Goal: Information Seeking & Learning: Compare options

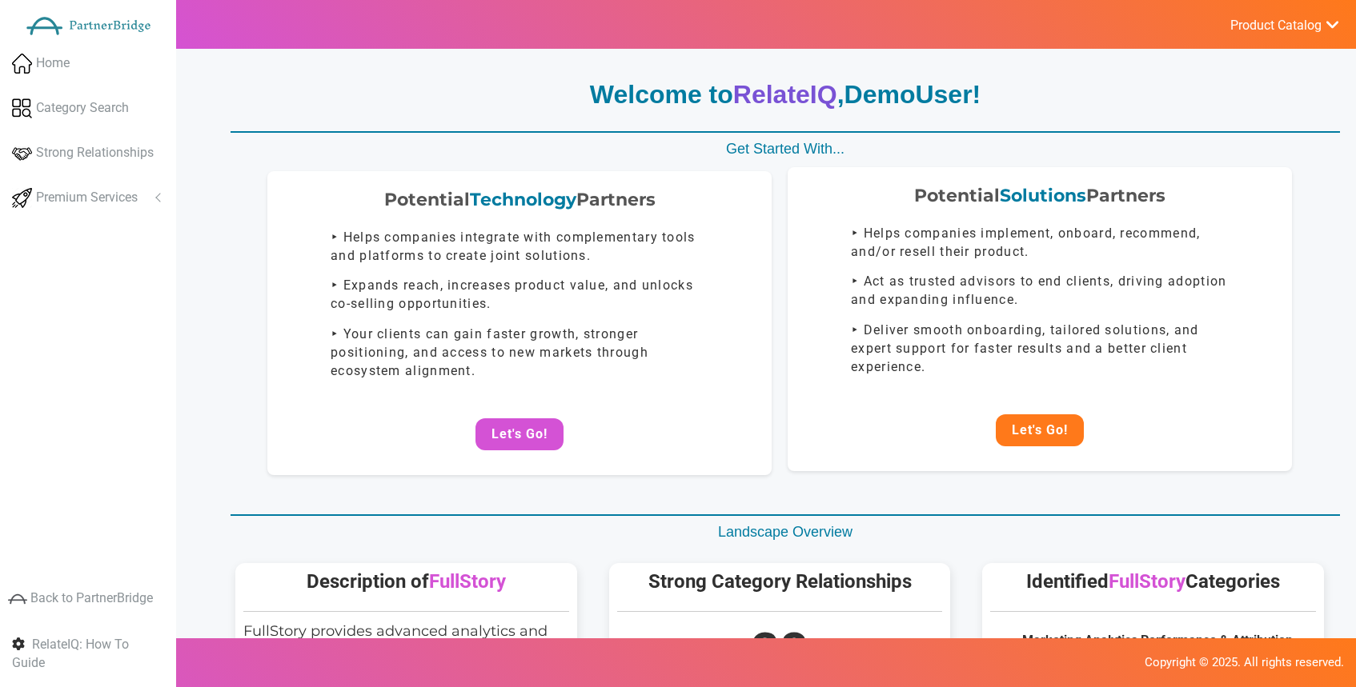
click at [1046, 423] on button "Let's Go!" at bounding box center [1040, 431] width 88 height 32
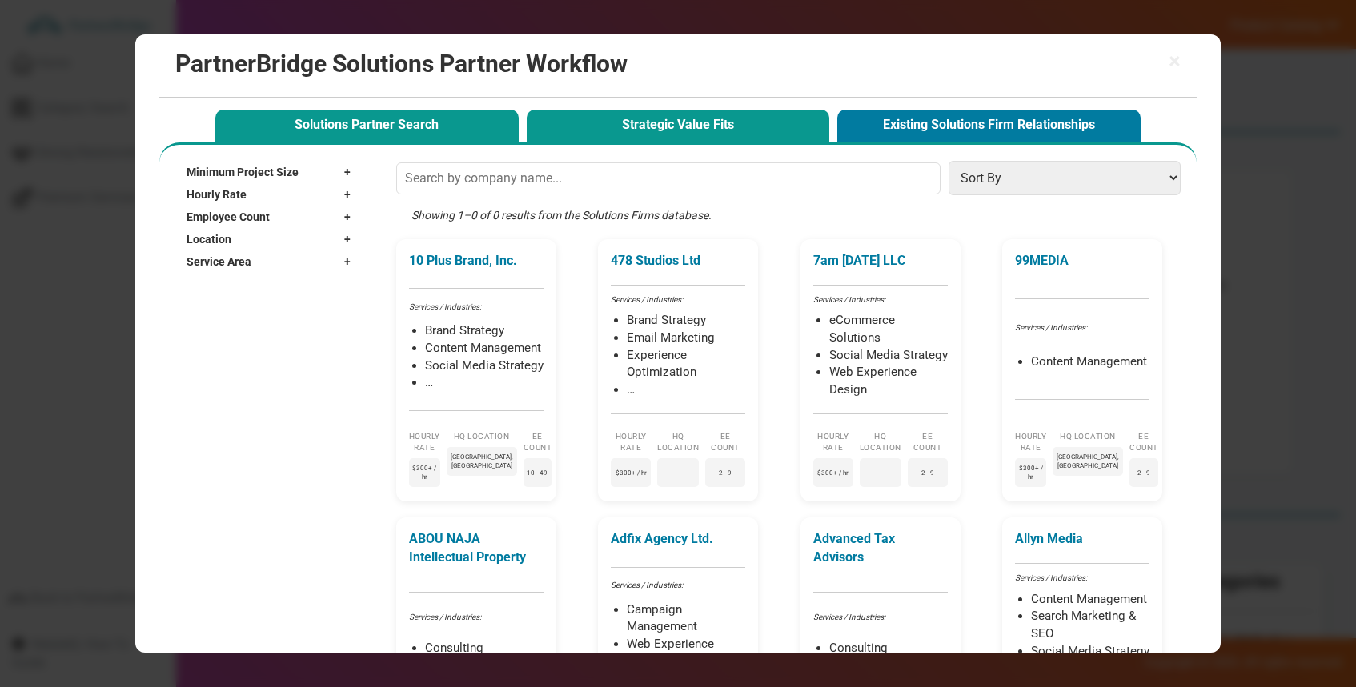
click at [704, 127] on button "Strategic Value Fits" at bounding box center [678, 126] width 303 height 33
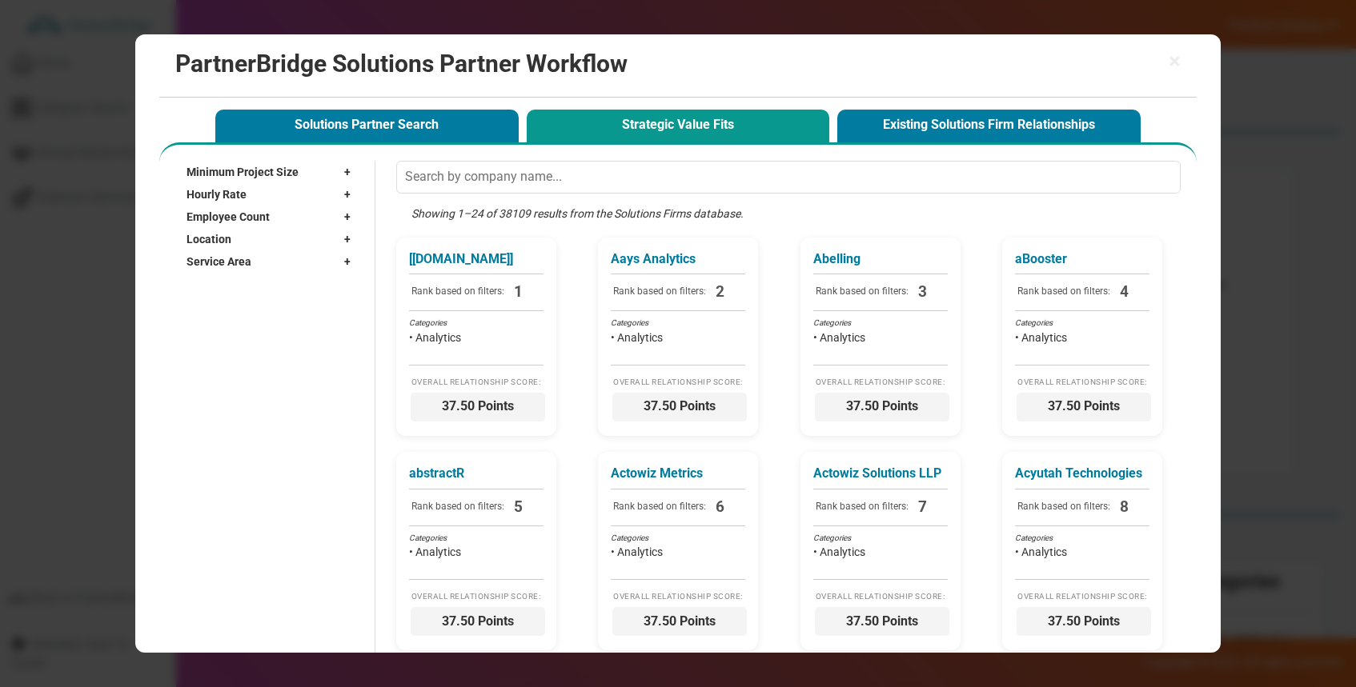
click at [315, 255] on div "Service Area +" at bounding box center [272, 261] width 172 height 22
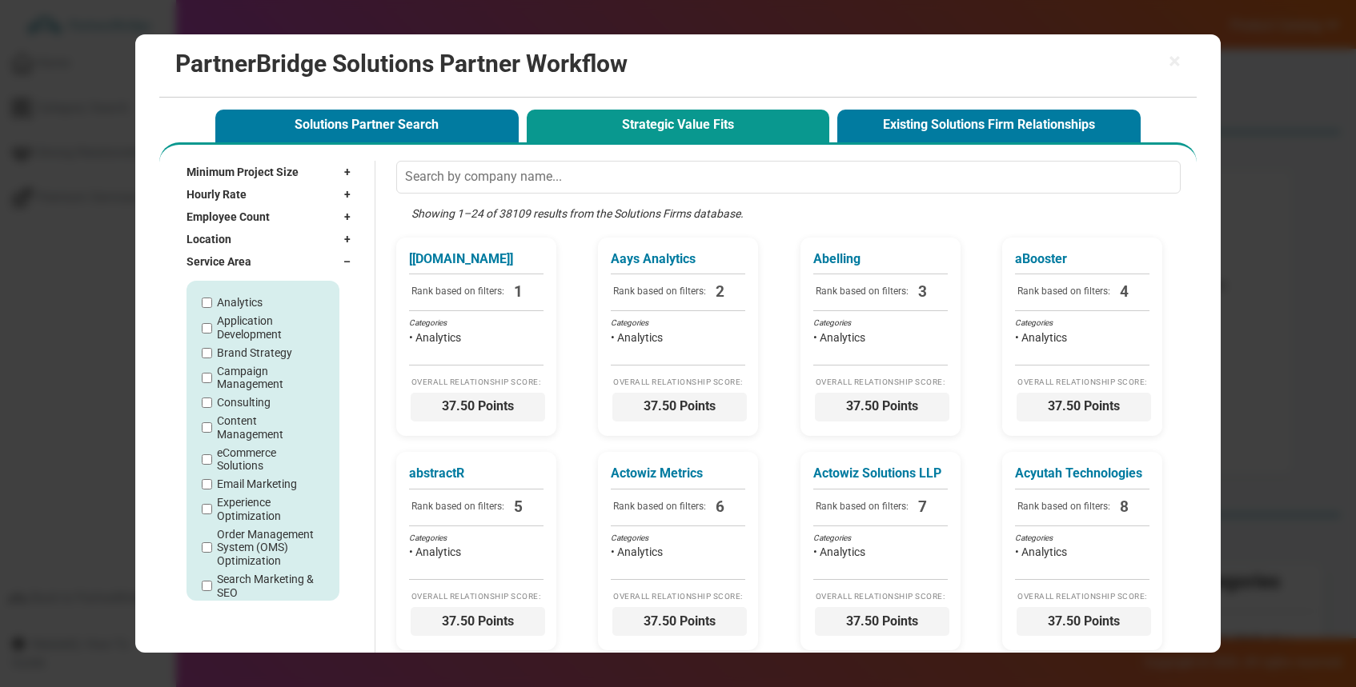
click at [321, 238] on div "Location +" at bounding box center [272, 239] width 172 height 22
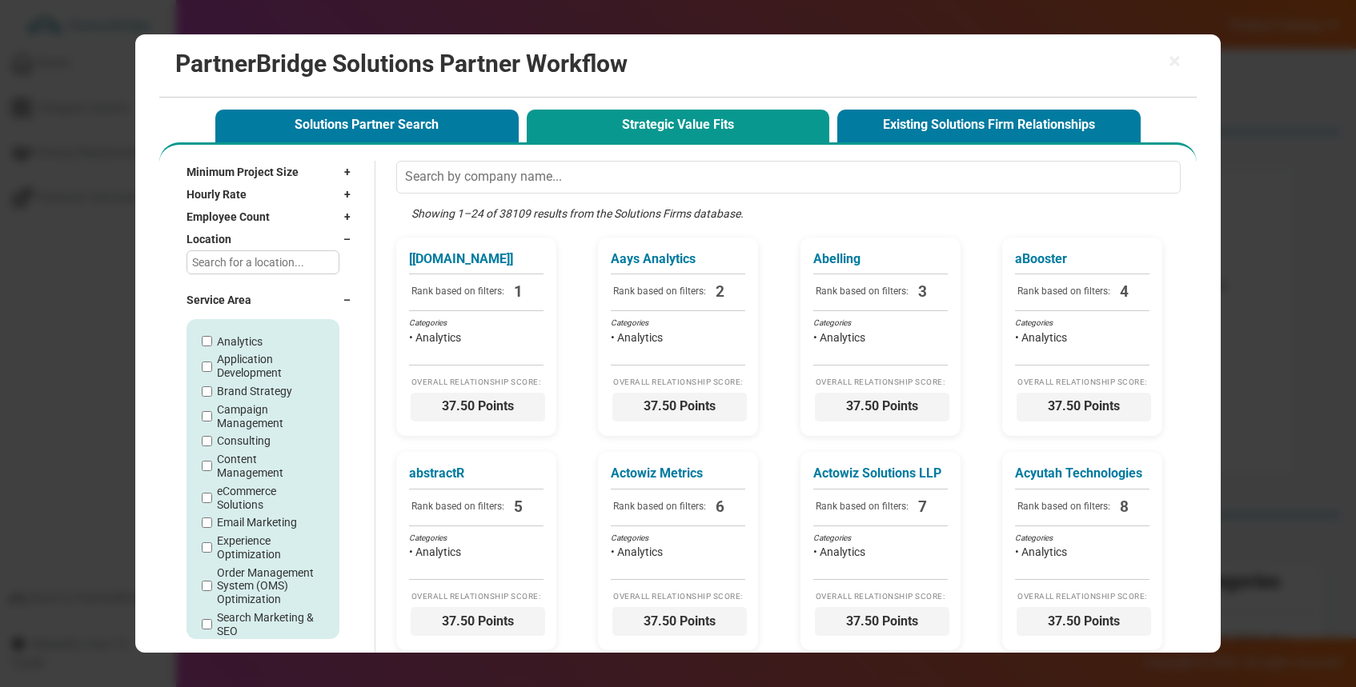
click at [317, 238] on div "Location –" at bounding box center [272, 239] width 172 height 22
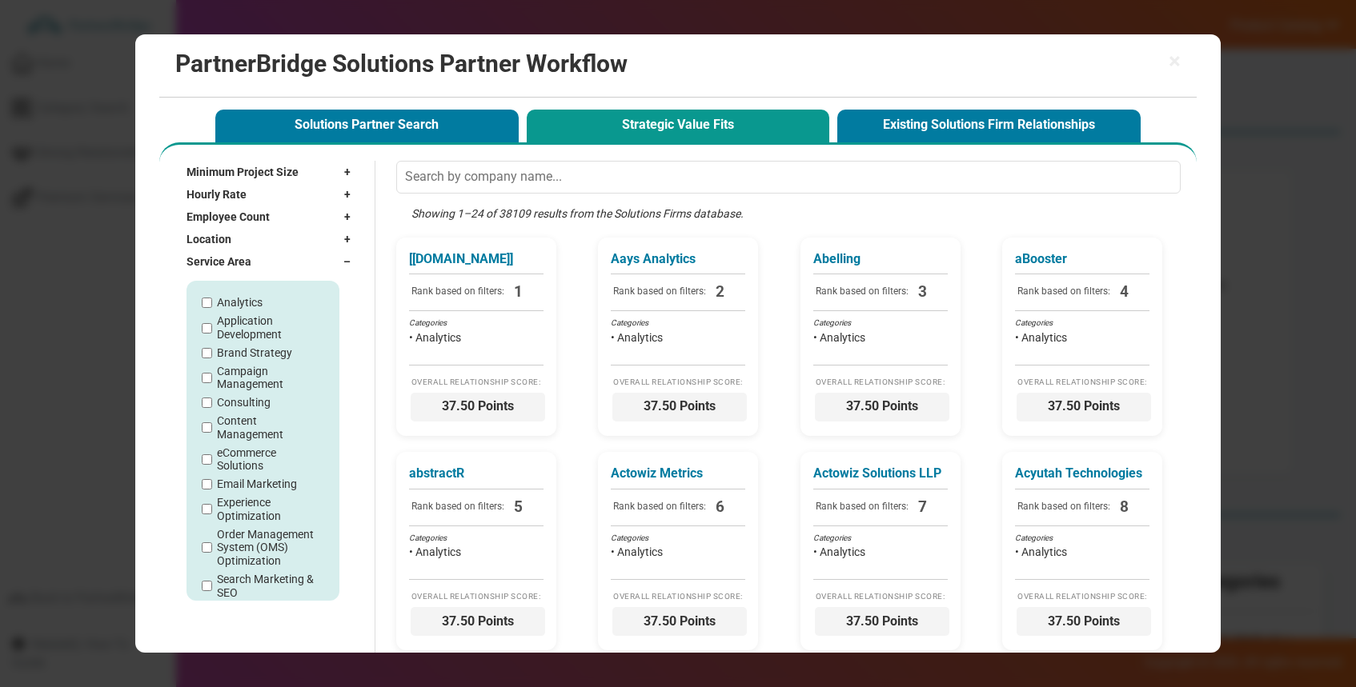
click at [312, 262] on div "Service Area –" at bounding box center [272, 261] width 172 height 22
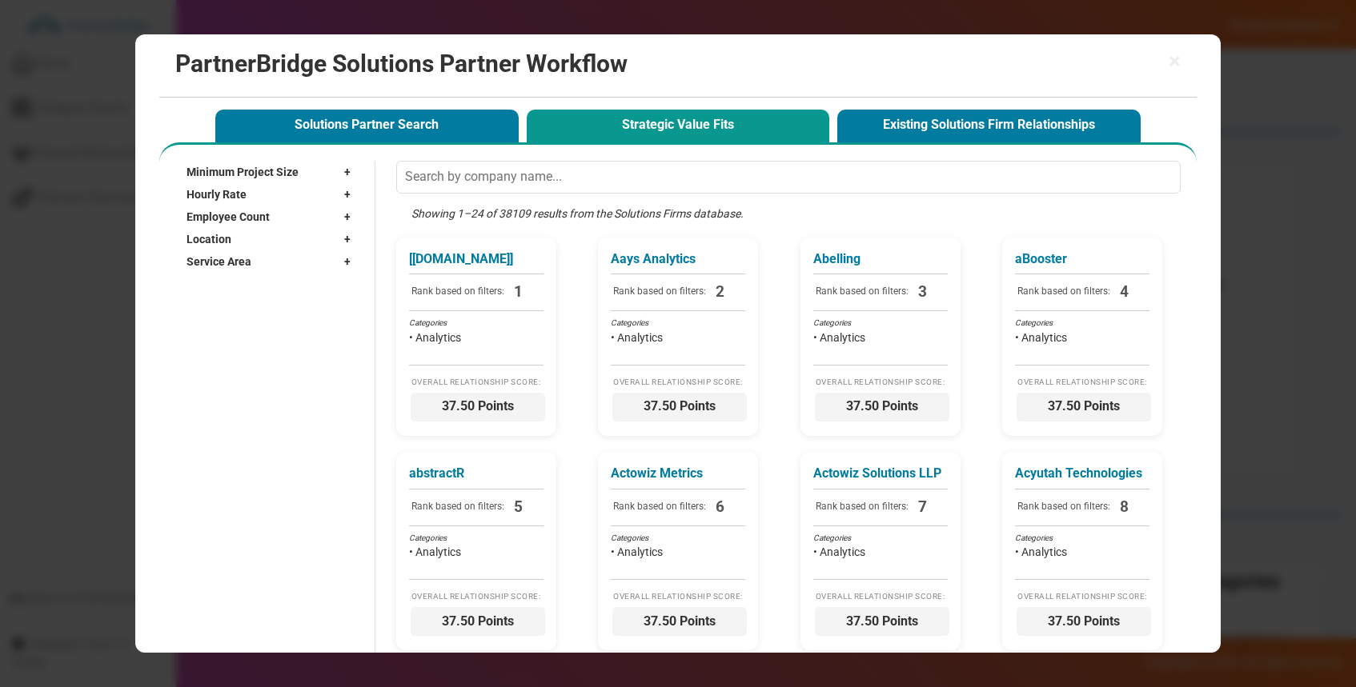
click at [316, 242] on div "Location +" at bounding box center [272, 239] width 172 height 22
click at [295, 256] on input "text" at bounding box center [262, 262] width 153 height 24
type input "$"
type input "s"
click at [310, 236] on div "Location –" at bounding box center [272, 239] width 172 height 22
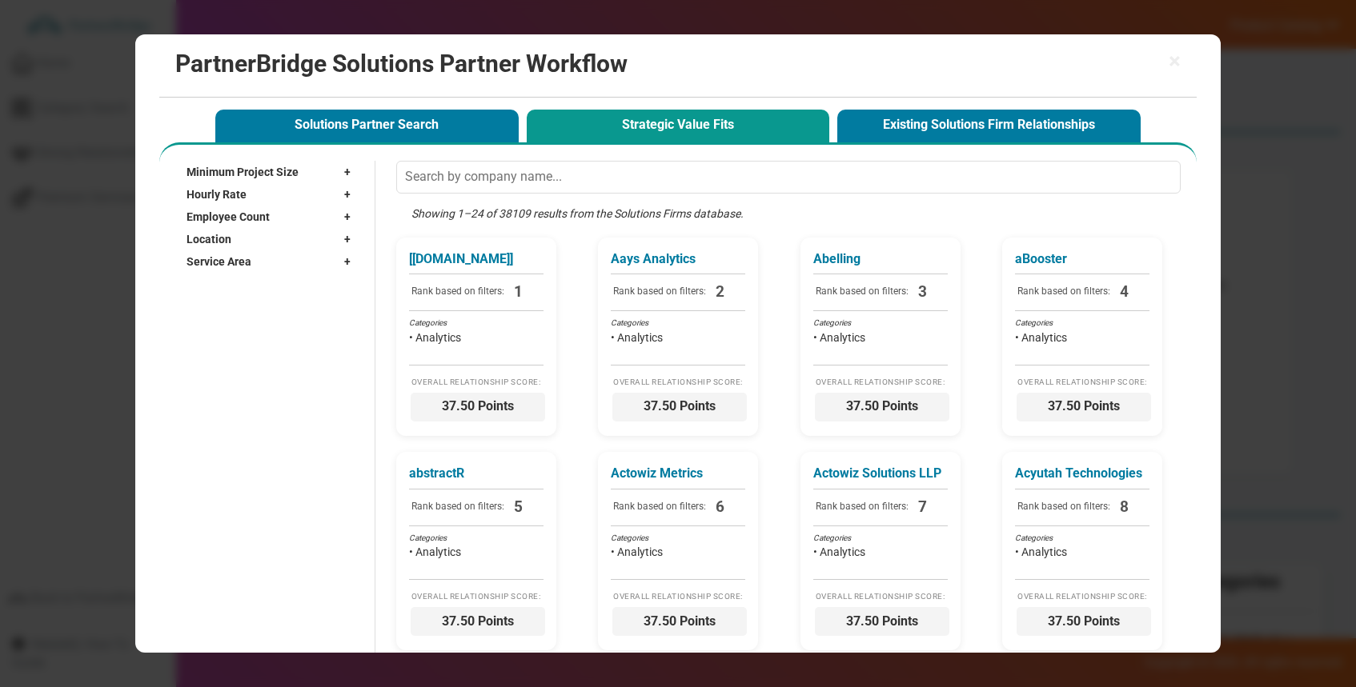
click at [1255, 174] on div "× PartnerBridge Solutions Partner Workflow Solutions Partner Search Strategic V…" at bounding box center [678, 343] width 1356 height 687
click at [1172, 50] on span "×" at bounding box center [1174, 61] width 12 height 22
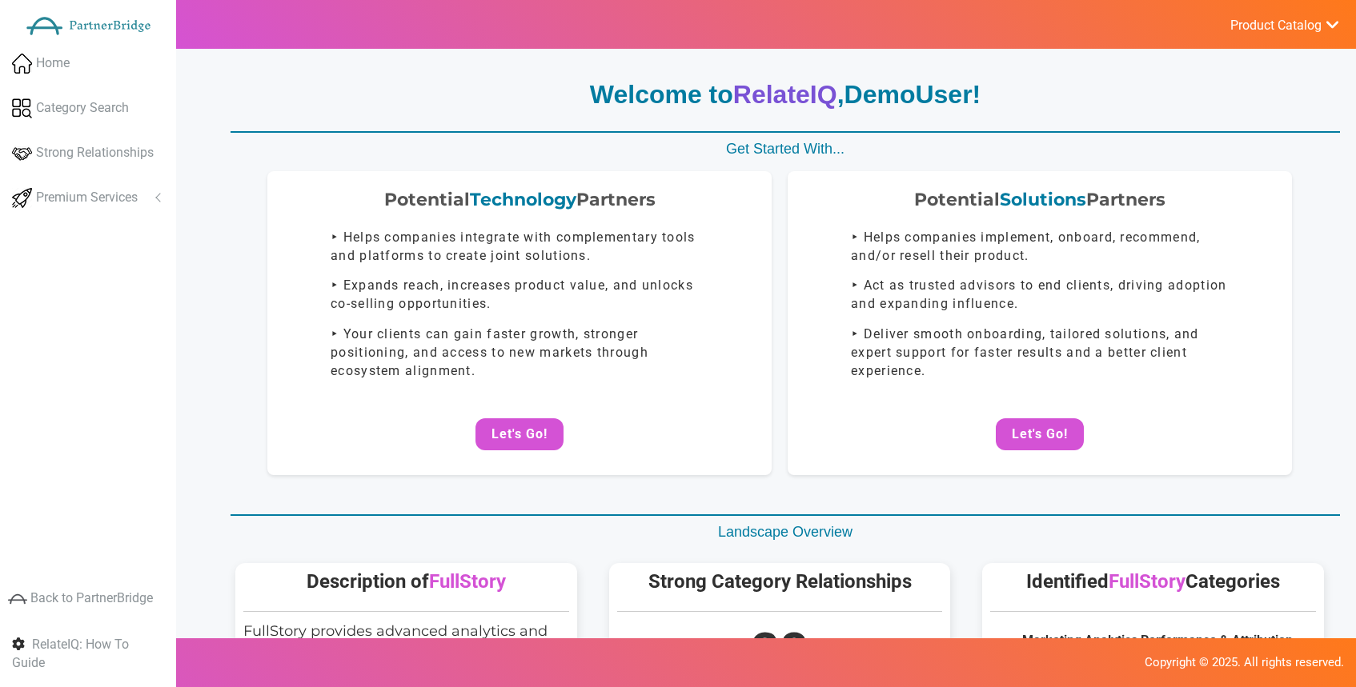
click at [1210, 101] on p "Welcome to RelateIQ , DemoUser !" at bounding box center [784, 95] width 1109 height 37
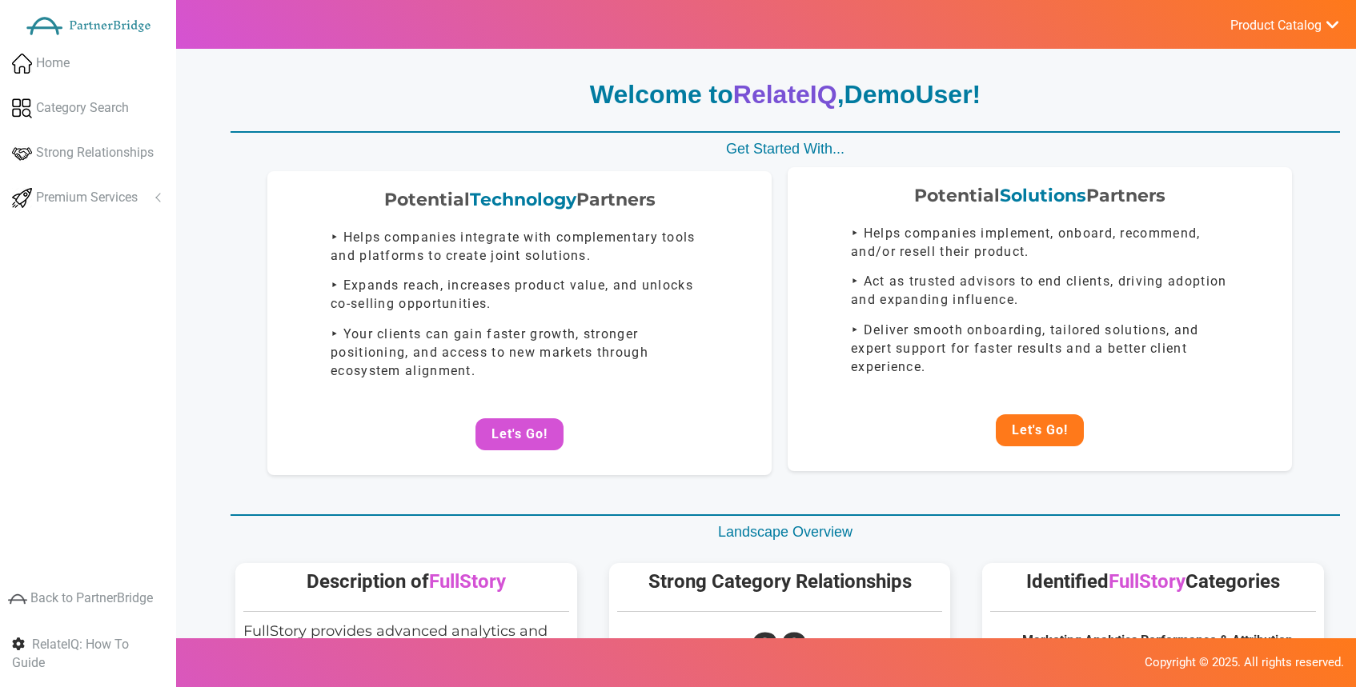
click at [1039, 419] on button "Let's Go!" at bounding box center [1040, 431] width 88 height 32
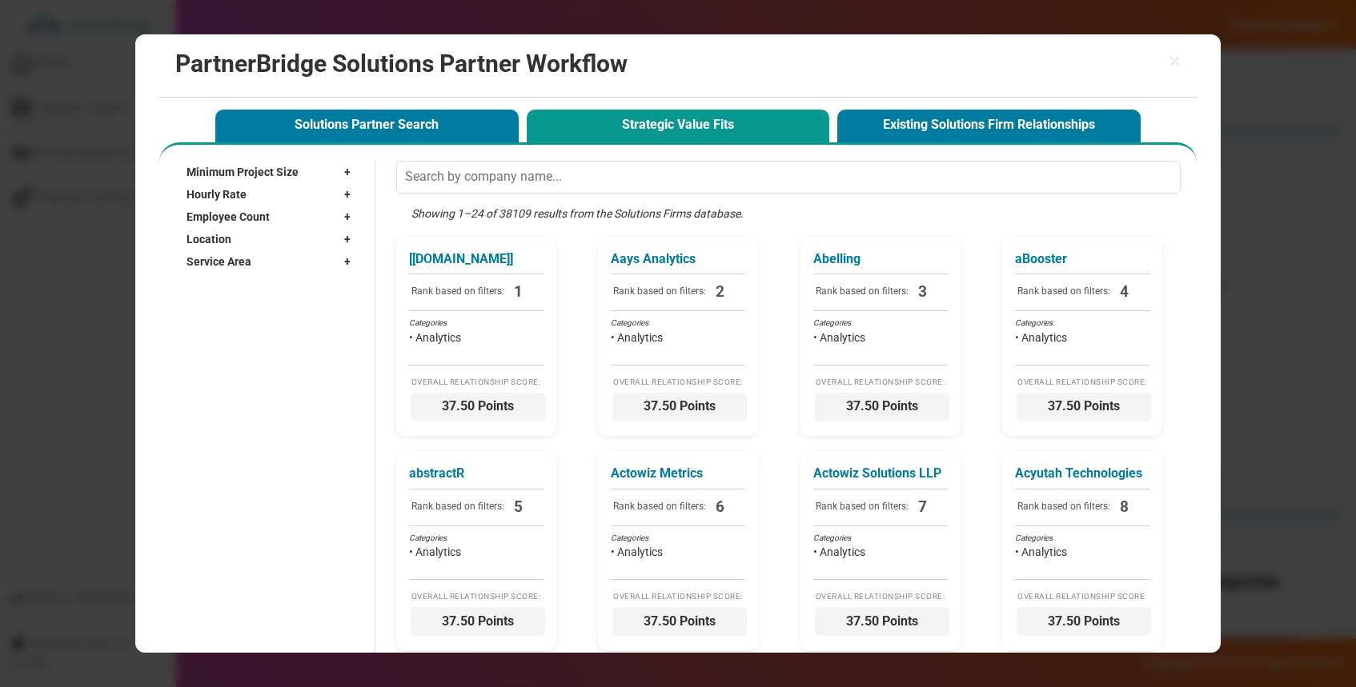
click at [632, 108] on div "Solutions Partner Search Strategic Value Fits Existing Solutions Firm Relations…" at bounding box center [677, 124] width 933 height 37
drag, startPoint x: 646, startPoint y: 134, endPoint x: 630, endPoint y: 135, distance: 16.0
click at [646, 133] on button "Strategic Value Fits" at bounding box center [678, 126] width 303 height 33
click at [684, 141] on button "Strategic Value Fits" at bounding box center [678, 126] width 303 height 33
click at [490, 138] on button "Solutions Partner Search" at bounding box center [366, 126] width 303 height 33
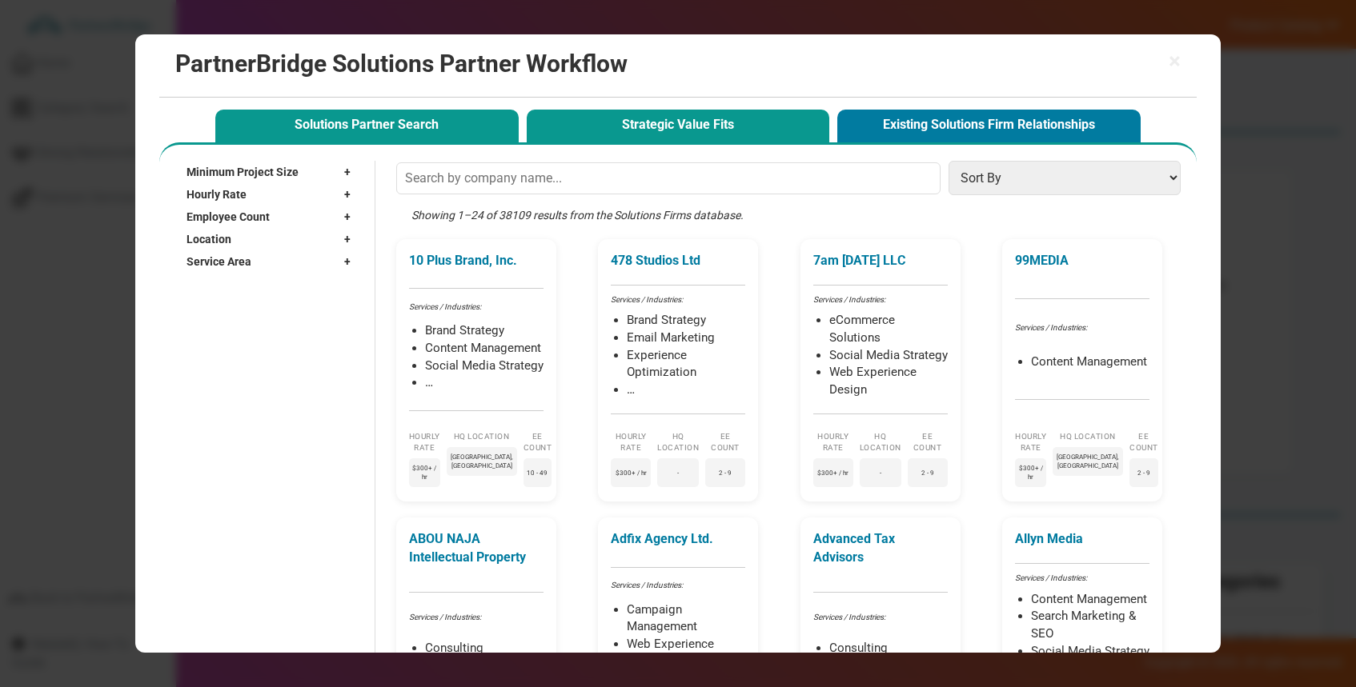
click at [574, 131] on button "Strategic Value Fits" at bounding box center [678, 126] width 303 height 33
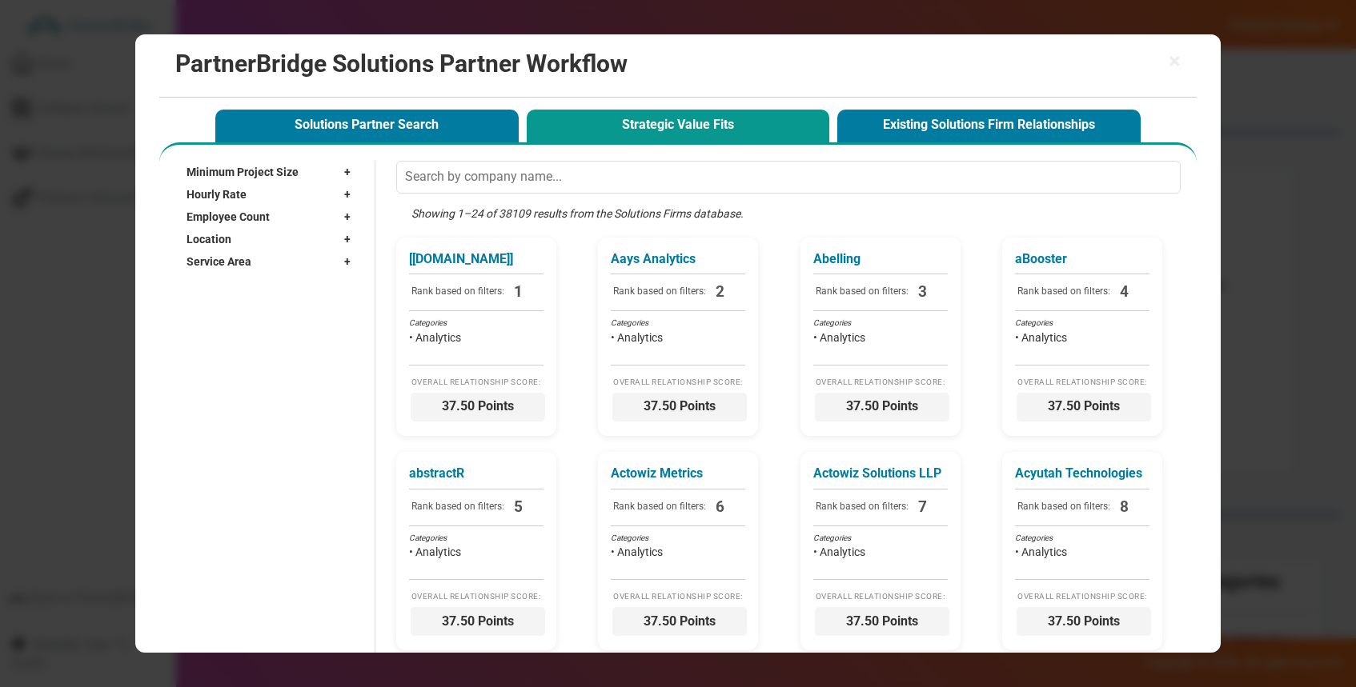
click at [274, 221] on div "Employee Count +" at bounding box center [272, 217] width 172 height 22
click at [275, 218] on div "Employee Count –" at bounding box center [272, 217] width 172 height 22
click at [282, 213] on div "Employee Count +" at bounding box center [272, 217] width 172 height 22
click at [282, 212] on div "Employee Count –" at bounding box center [272, 217] width 172 height 22
click at [283, 198] on div "Hourly Rate +" at bounding box center [272, 194] width 172 height 22
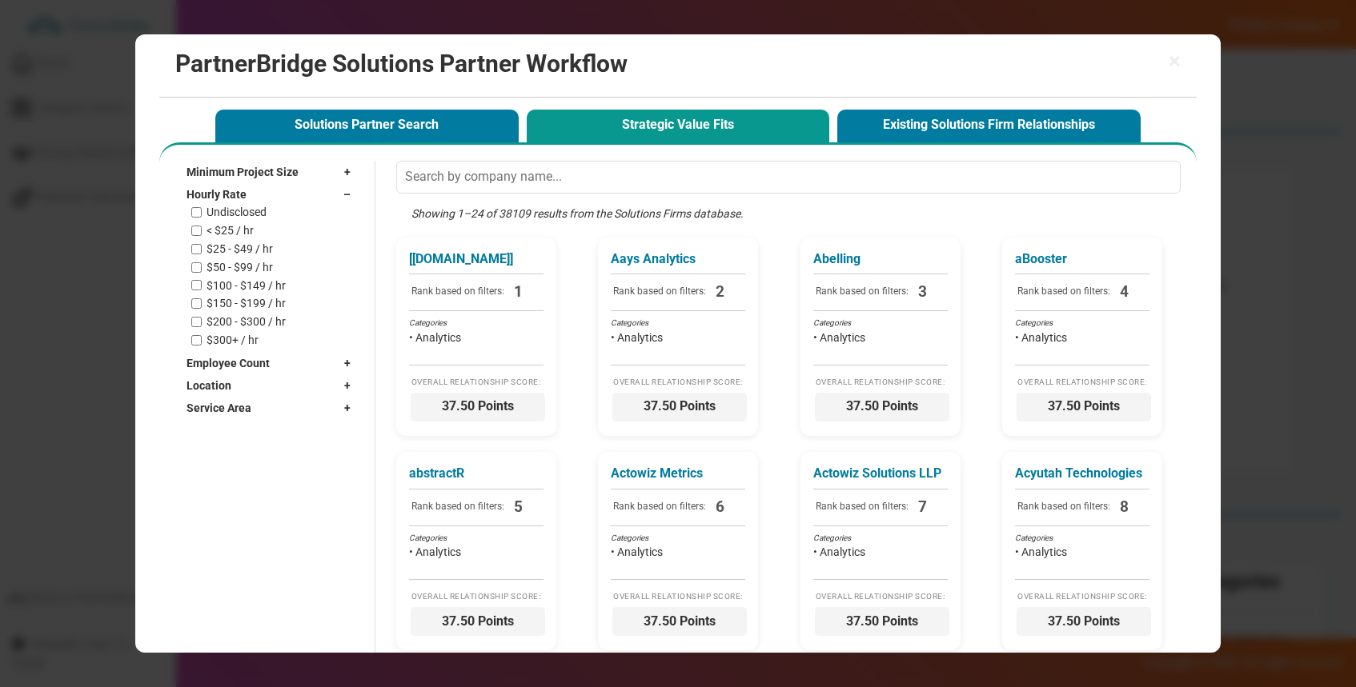
drag, startPoint x: 283, startPoint y: 193, endPoint x: 284, endPoint y: 178, distance: 14.4
click at [284, 193] on div "Hourly Rate –" at bounding box center [272, 194] width 172 height 22
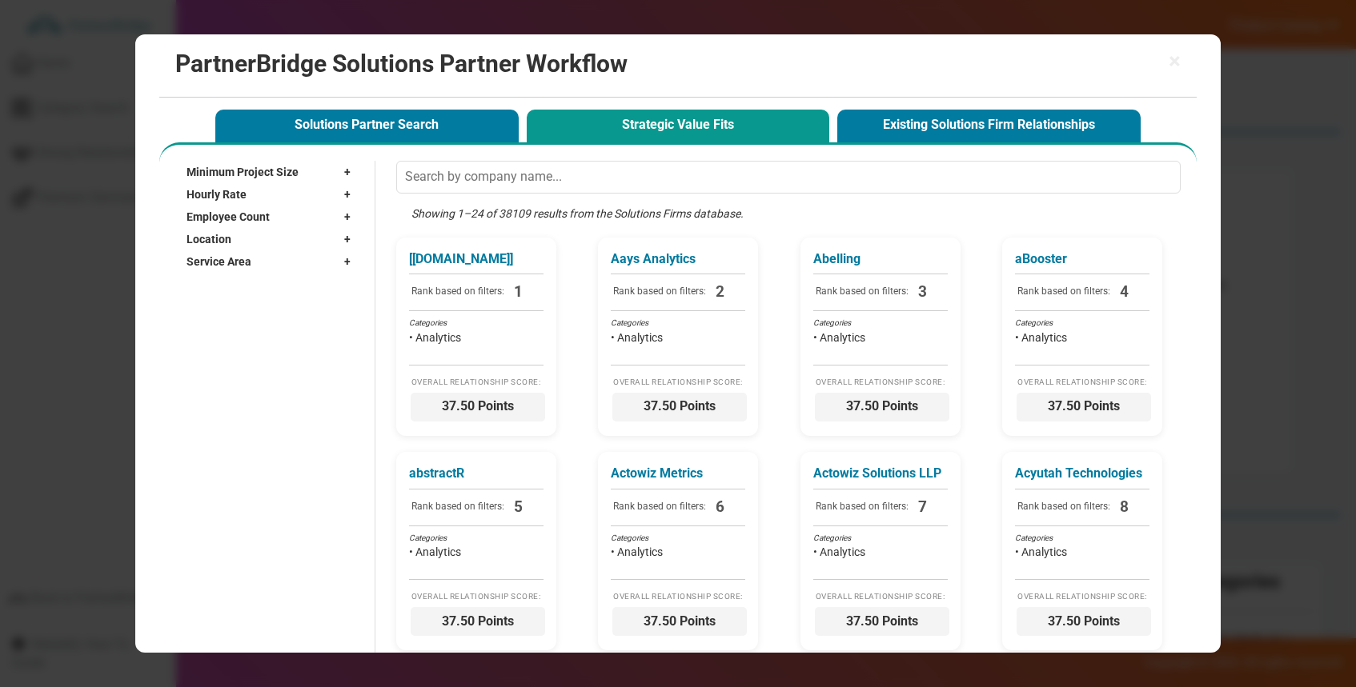
click at [284, 177] on span "Minimum Project Size" at bounding box center [242, 172] width 112 height 16
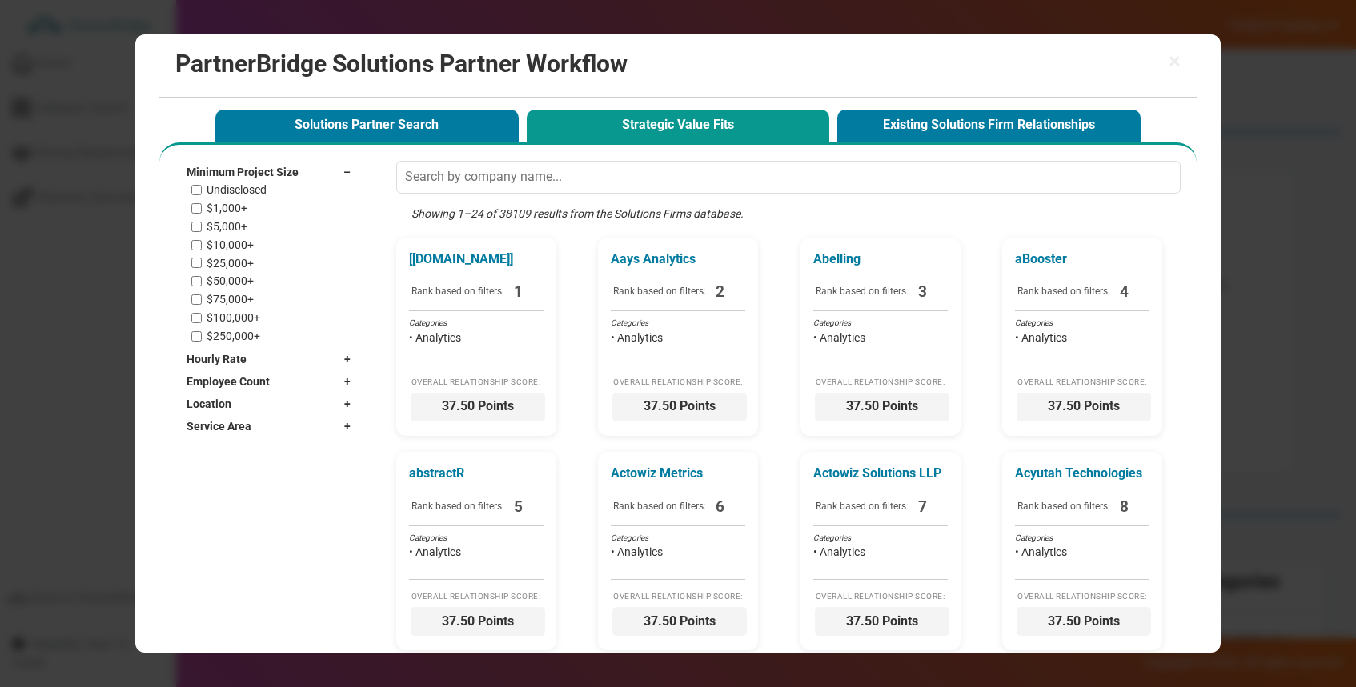
click at [286, 170] on span "Minimum Project Size" at bounding box center [242, 172] width 112 height 16
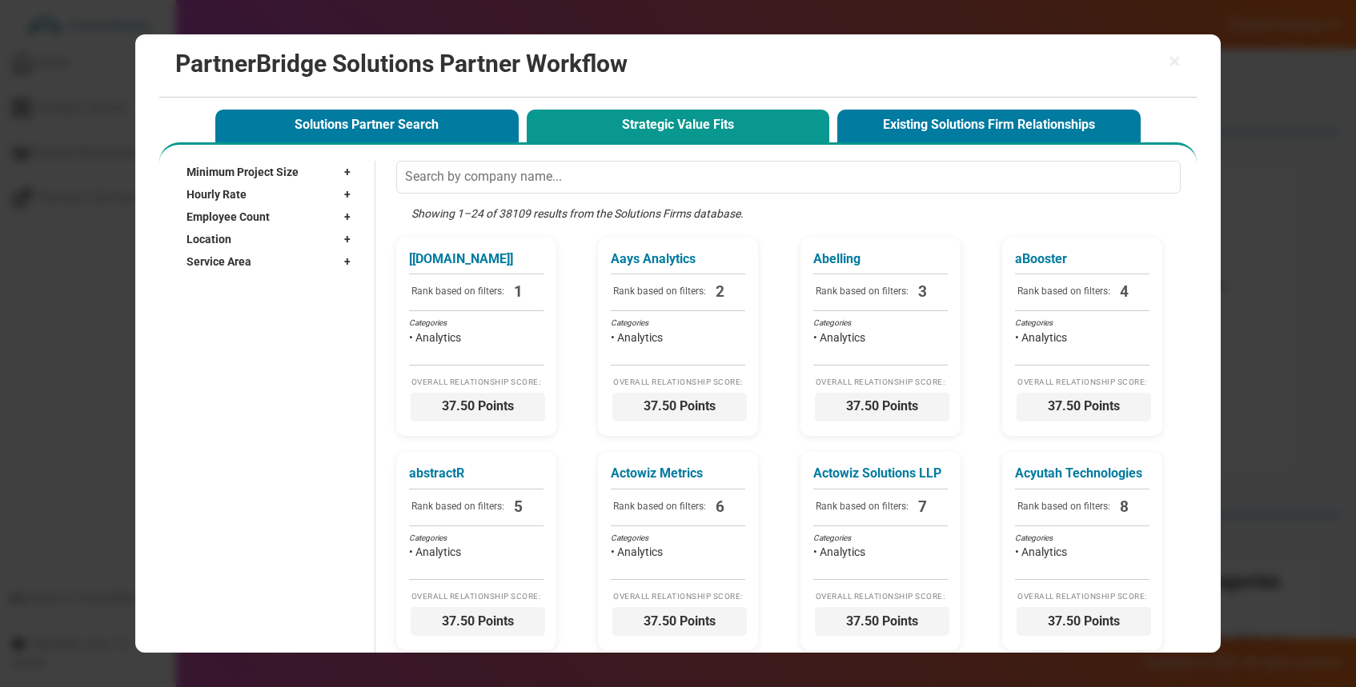
click at [267, 249] on div "Location +" at bounding box center [272, 239] width 172 height 22
click at [262, 257] on input "text" at bounding box center [262, 262] width 153 height 24
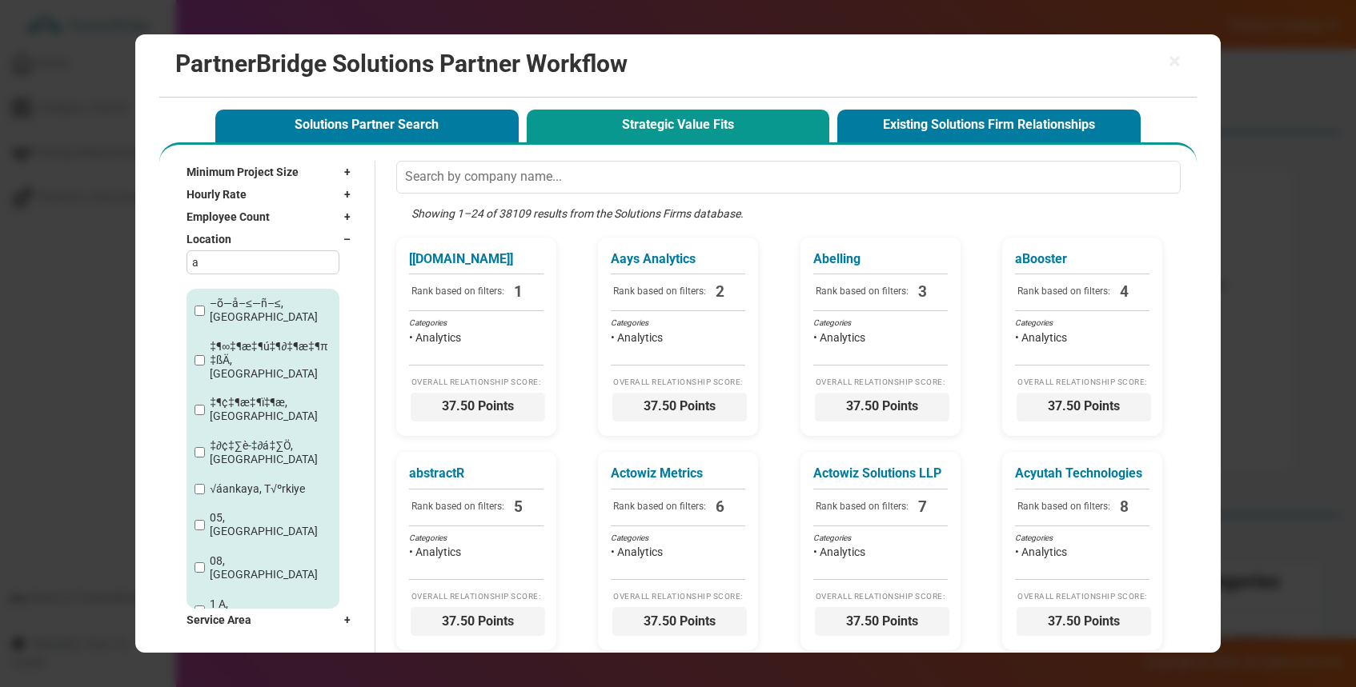
type input "a"
drag, startPoint x: 207, startPoint y: 302, endPoint x: 222, endPoint y: 303, distance: 14.4
click at [221, 303] on div "–õ—å–≤—ñ–≤, [GEOGRAPHIC_DATA]" at bounding box center [262, 310] width 153 height 43
click at [223, 303] on label "–õ—å–≤—ñ–≤, [GEOGRAPHIC_DATA]" at bounding box center [271, 310] width 122 height 27
click at [205, 306] on input "–õ—å–≤—ñ–≤, [GEOGRAPHIC_DATA]" at bounding box center [199, 311] width 10 height 10
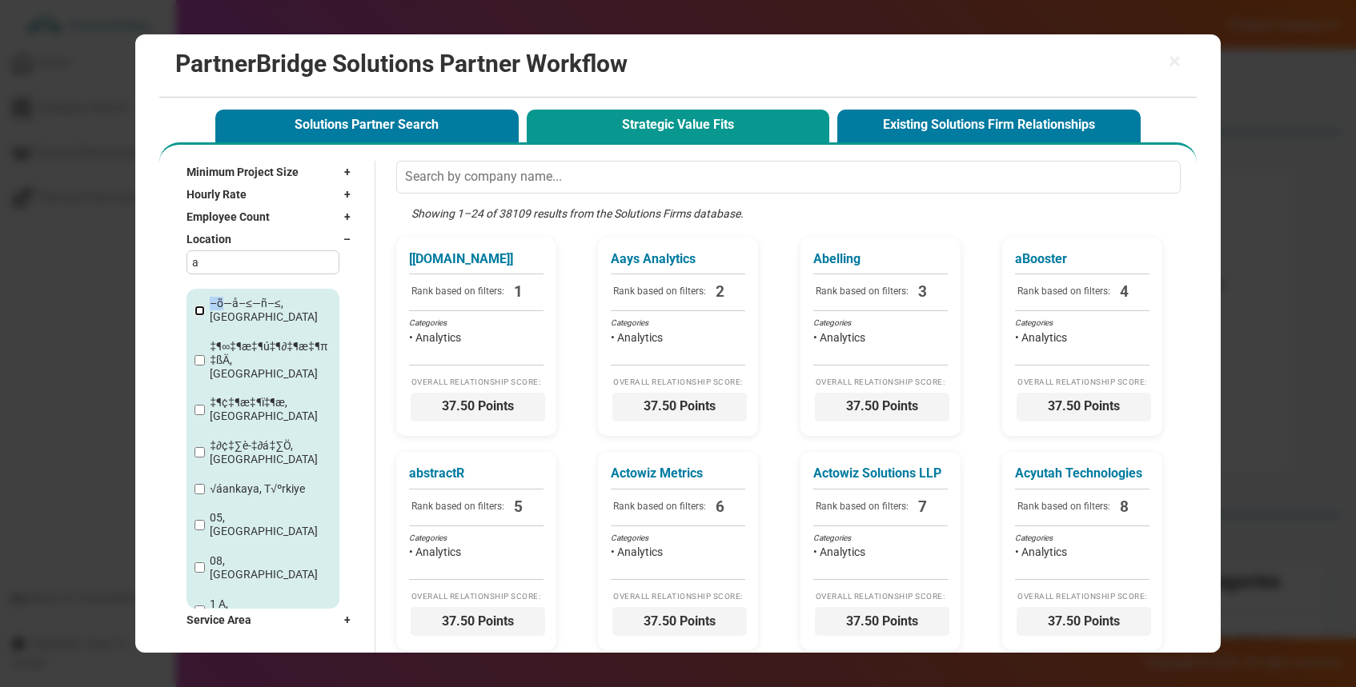
checkbox input "true"
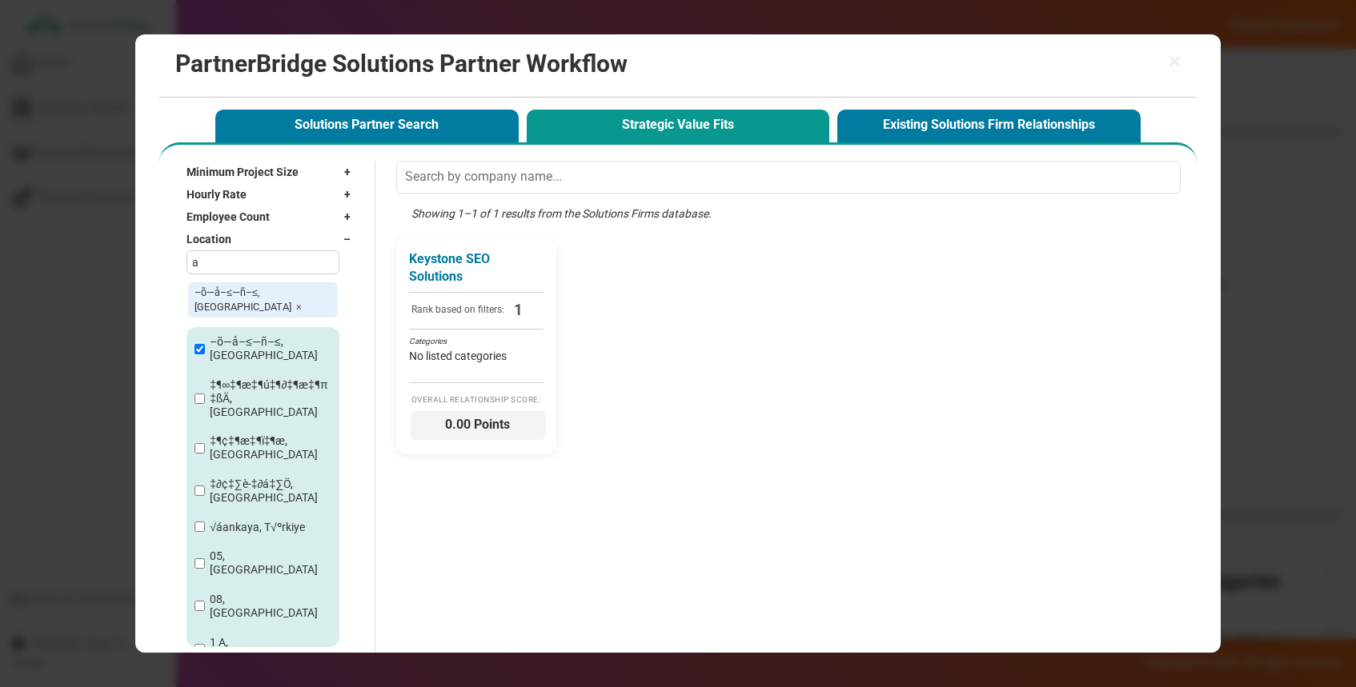
click at [243, 379] on label "‡¶∞‡¶æ‡¶ú‡¶∂‡¶æ‡¶π‡ßÄ, [GEOGRAPHIC_DATA]" at bounding box center [271, 399] width 123 height 40
click at [205, 394] on input "‡¶∞‡¶æ‡¶ú‡¶∂‡¶æ‡¶π‡ßÄ, [GEOGRAPHIC_DATA]" at bounding box center [199, 399] width 10 height 10
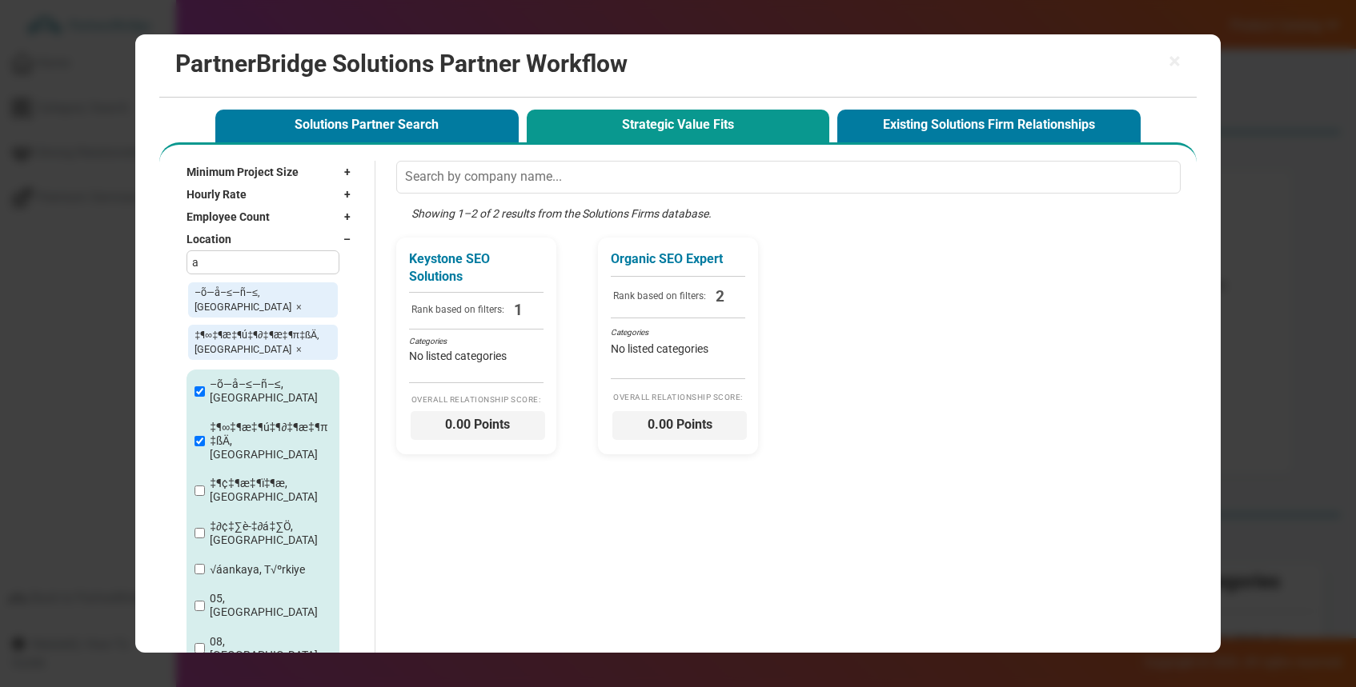
click at [262, 477] on label "‡¶¢‡¶æ‡¶ï‡¶æ, [GEOGRAPHIC_DATA]" at bounding box center [271, 490] width 122 height 27
click at [205, 438] on input "‡¶∞‡¶æ‡¶ú‡¶∂‡¶æ‡¶π‡ßÄ, [GEOGRAPHIC_DATA]" at bounding box center [199, 441] width 10 height 10
checkbox input "false"
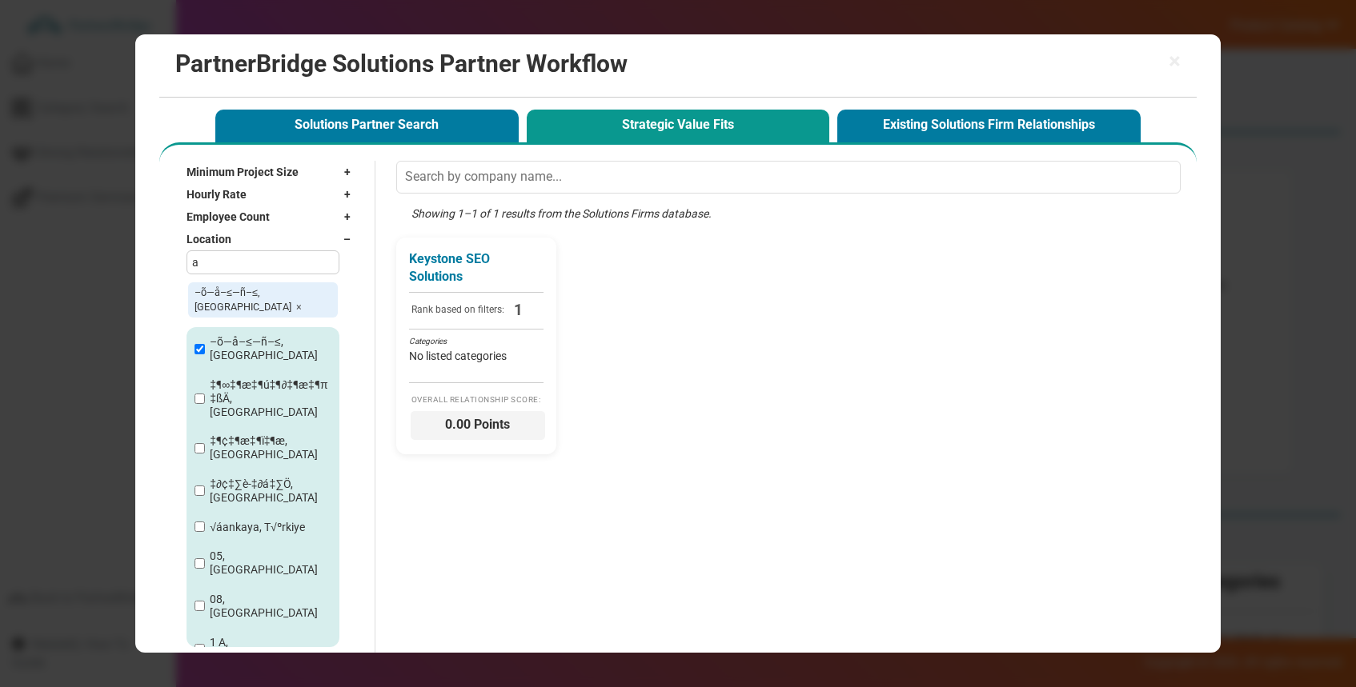
click at [271, 513] on div "√áankaya, T√ºrkiye" at bounding box center [262, 528] width 153 height 30
click at [275, 521] on label "√áankaya, T√ºrkiye" at bounding box center [257, 528] width 94 height 14
click at [205, 522] on input "√áankaya, T√ºrkiye" at bounding box center [199, 527] width 10 height 10
checkbox input "true"
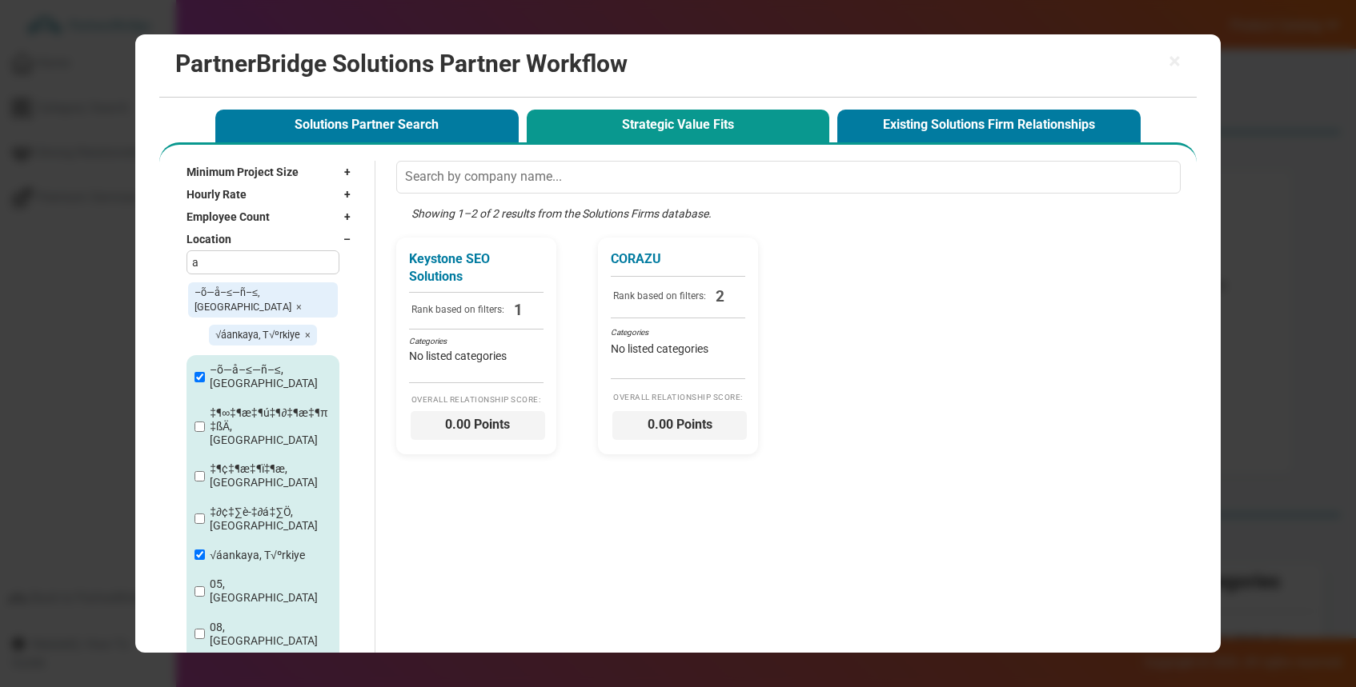
click at [907, 411] on div "Keystone SEO Solutions Rank based on filters: 1 Categories No listed categories…" at bounding box center [792, 346] width 792 height 217
click at [343, 239] on span "–" at bounding box center [350, 239] width 15 height 16
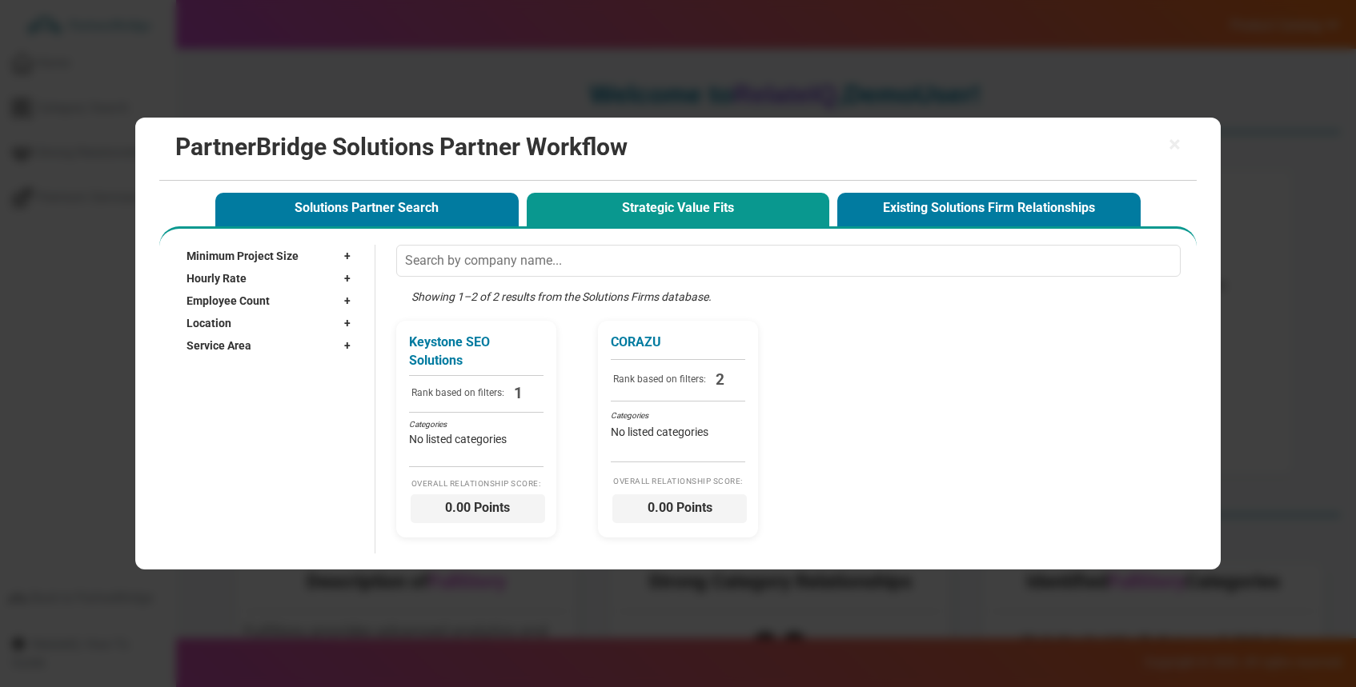
click at [340, 317] on div "Location +" at bounding box center [272, 323] width 172 height 22
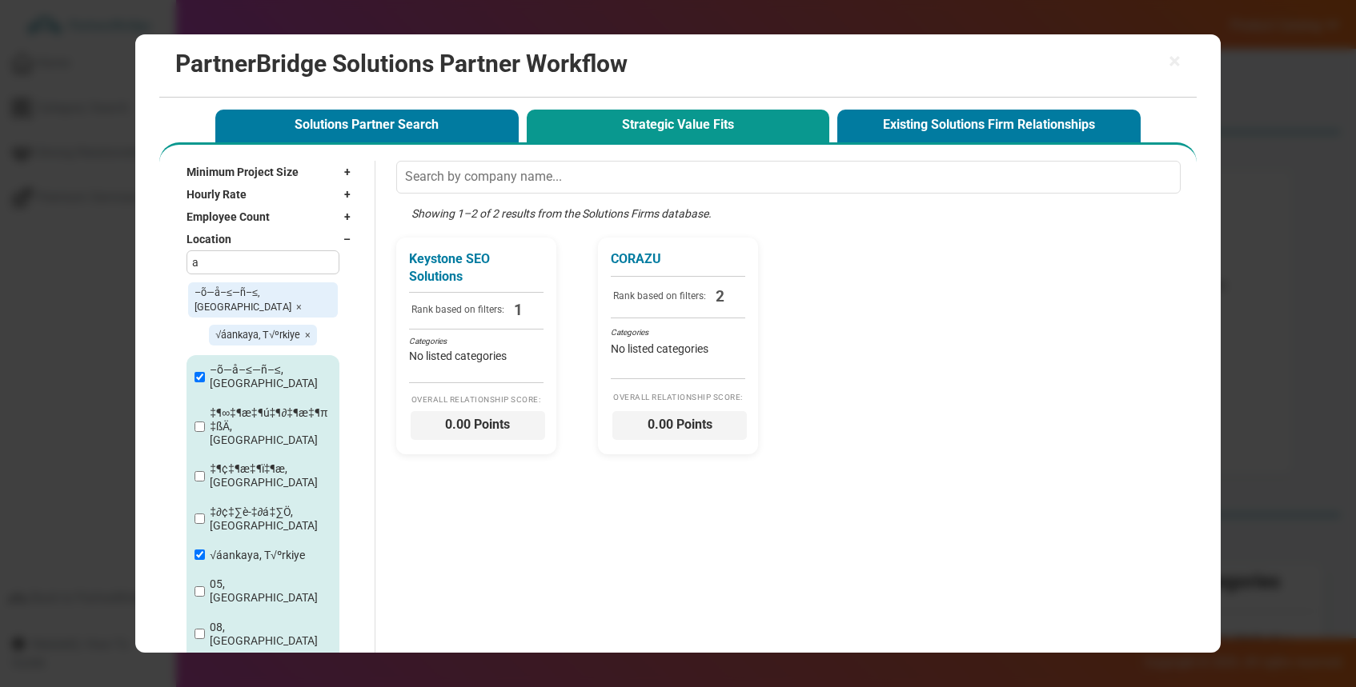
click at [273, 271] on input "a" at bounding box center [262, 262] width 153 height 24
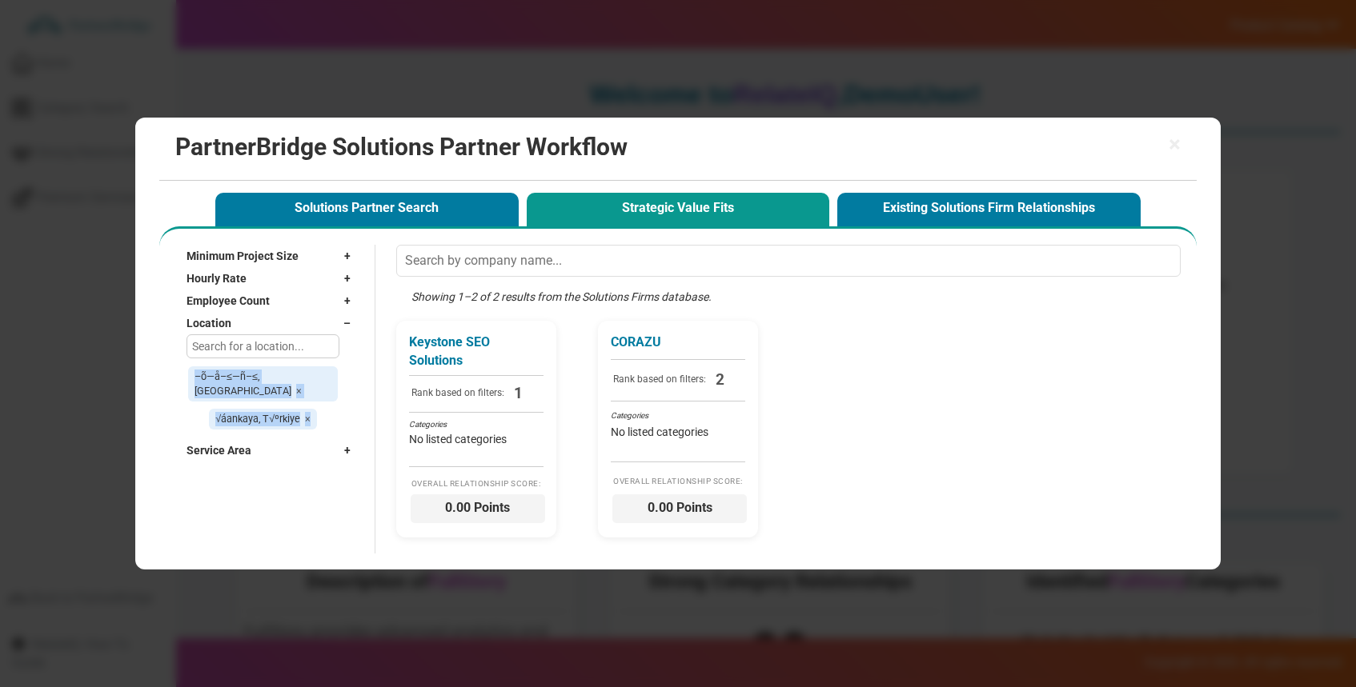
drag, startPoint x: 202, startPoint y: 370, endPoint x: 323, endPoint y: 411, distance: 126.8
click at [323, 411] on div "–õ—å–≤—ñ–≤, [GEOGRAPHIC_DATA] × √áankaya, T√ºrkiye ×" at bounding box center [262, 398] width 153 height 66
copy div "–õ—å–≤—ñ–≤, [GEOGRAPHIC_DATA] × √áankaya, T√ºrkiye ×"
click at [320, 342] on input "text" at bounding box center [262, 347] width 153 height 24
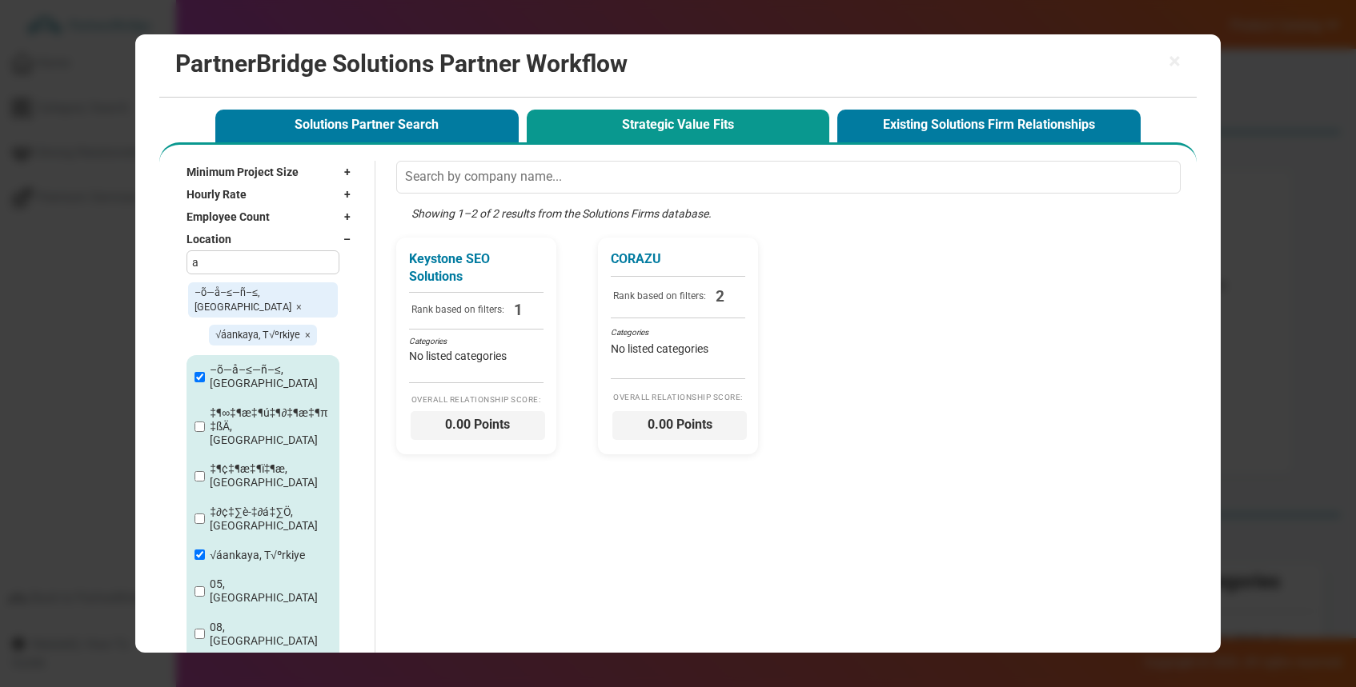
type input "a"
click at [279, 407] on label "‡¶∞‡¶æ‡¶ú‡¶∂‡¶æ‡¶π‡ßÄ, [GEOGRAPHIC_DATA]" at bounding box center [271, 427] width 123 height 40
click at [205, 422] on input "‡¶∞‡¶æ‡¶ú‡¶∂‡¶æ‡¶π‡ßÄ, [GEOGRAPHIC_DATA]" at bounding box center [199, 427] width 10 height 10
checkbox input "true"
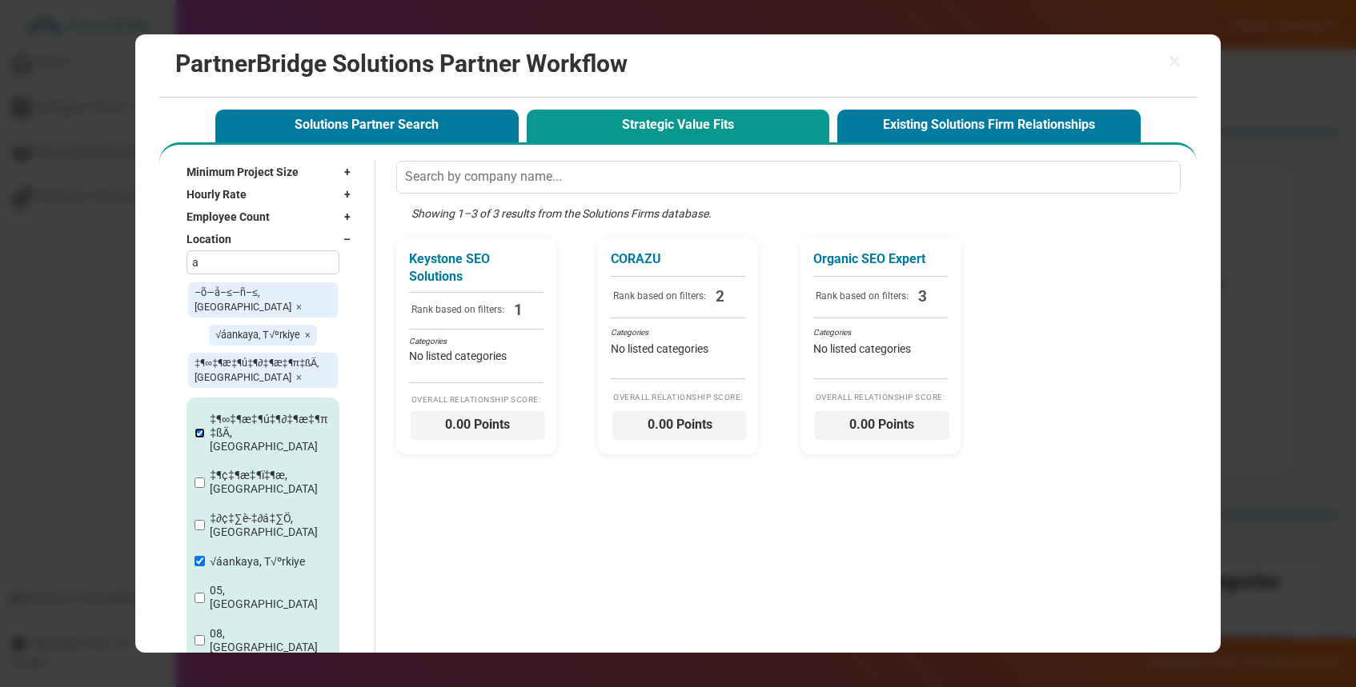
scroll to position [35, 0]
click at [244, 513] on label "‡∂¢‡∑è-‡∂á‡∑Ö, [GEOGRAPHIC_DATA]" at bounding box center [271, 526] width 122 height 27
click at [205, 521] on input "‡∂¢‡∑è-‡∂á‡∑Ö, [GEOGRAPHIC_DATA]" at bounding box center [199, 526] width 10 height 10
checkbox input "true"
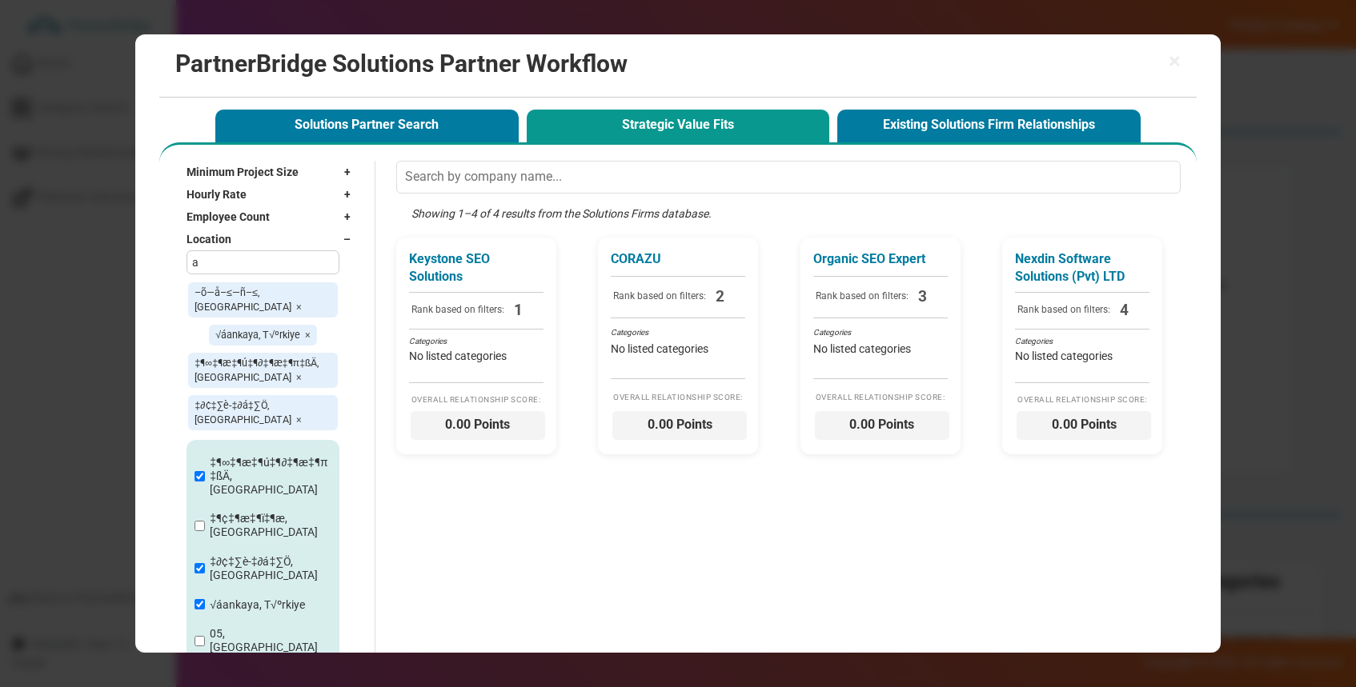
click at [239, 512] on label "‡¶¢‡¶æ‡¶ï‡¶æ, [GEOGRAPHIC_DATA]" at bounding box center [271, 525] width 122 height 27
click at [205, 471] on input "‡¶∞‡¶æ‡¶ú‡¶∂‡¶æ‡¶π‡ßÄ, [GEOGRAPHIC_DATA]" at bounding box center [199, 476] width 10 height 10
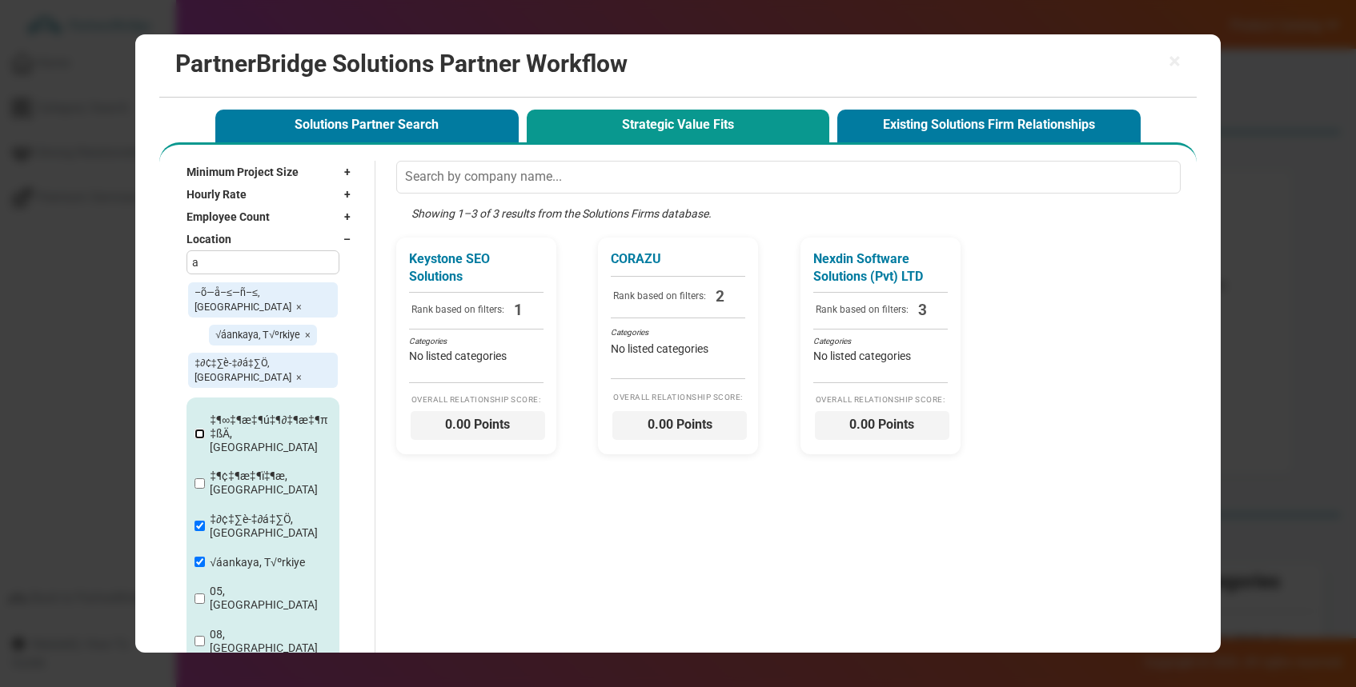
scroll to position [0, 0]
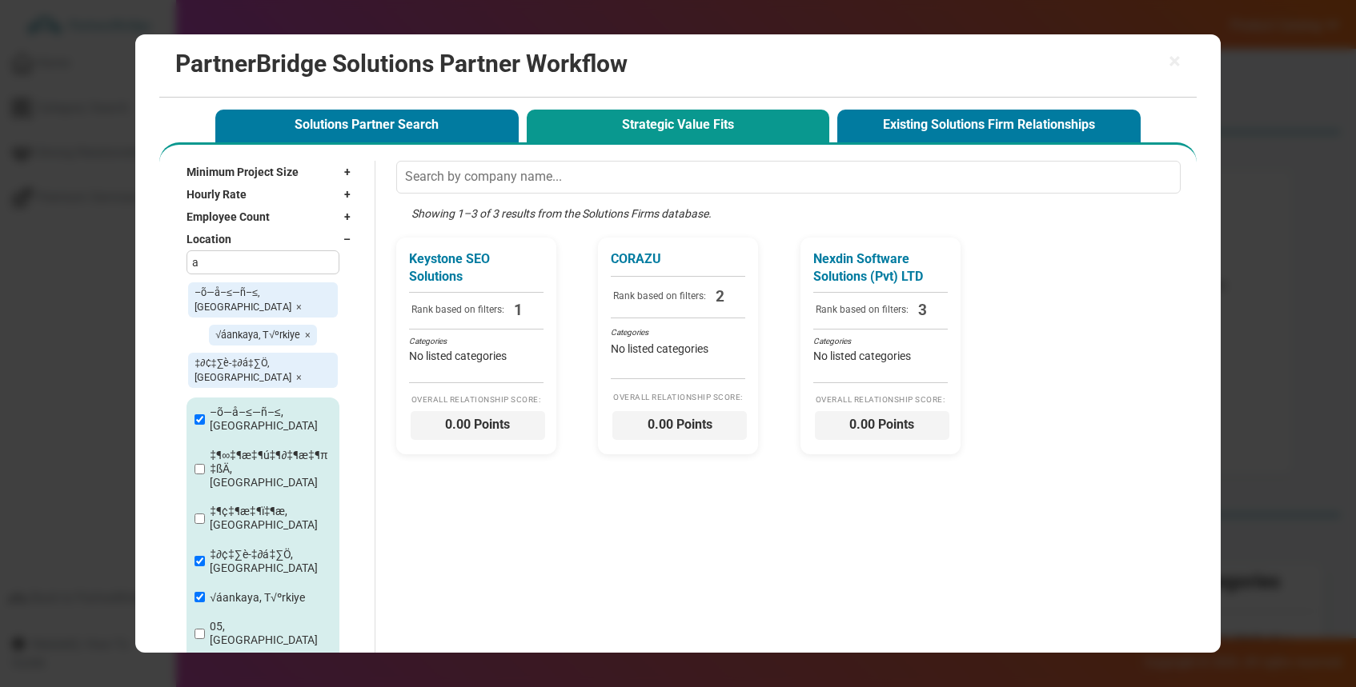
click at [242, 505] on label "‡¶¢‡¶æ‡¶ï‡¶æ, [GEOGRAPHIC_DATA]" at bounding box center [271, 518] width 122 height 27
click at [205, 467] on input "‡¶∞‡¶æ‡¶ú‡¶∂‡¶æ‡¶π‡ßÄ, [GEOGRAPHIC_DATA]" at bounding box center [199, 469] width 10 height 10
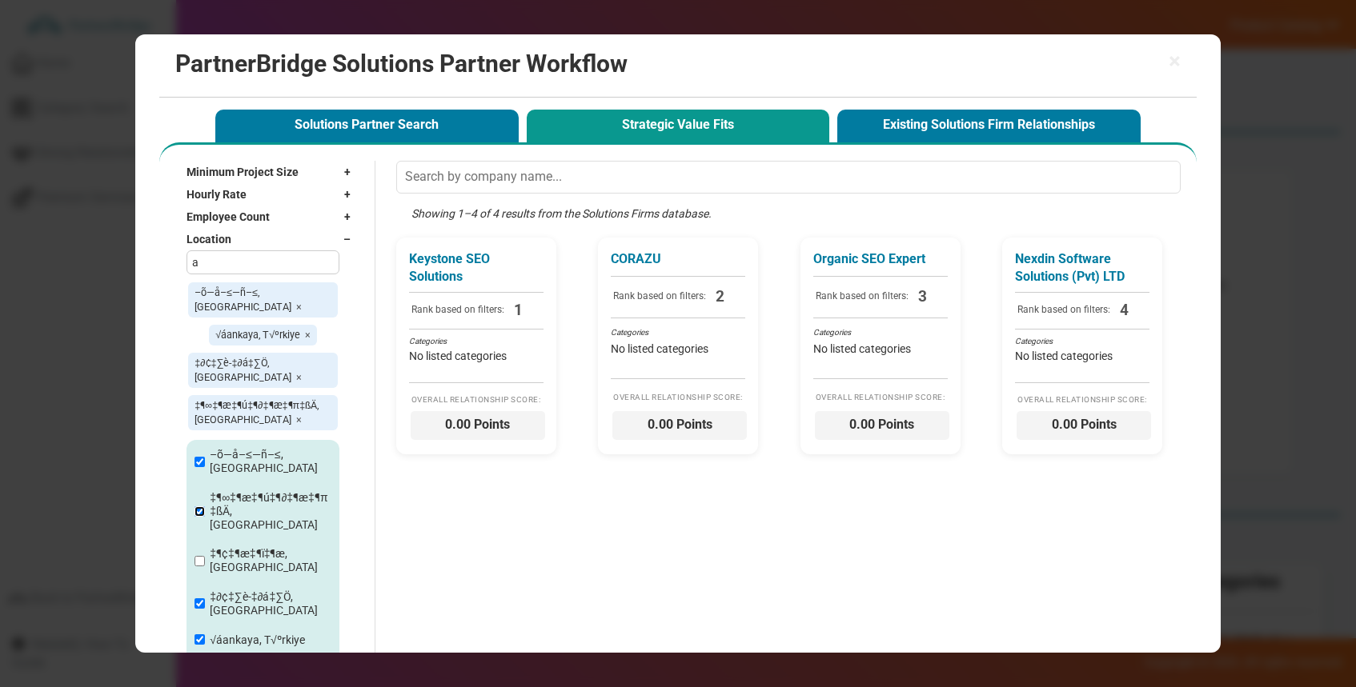
scroll to position [6, 0]
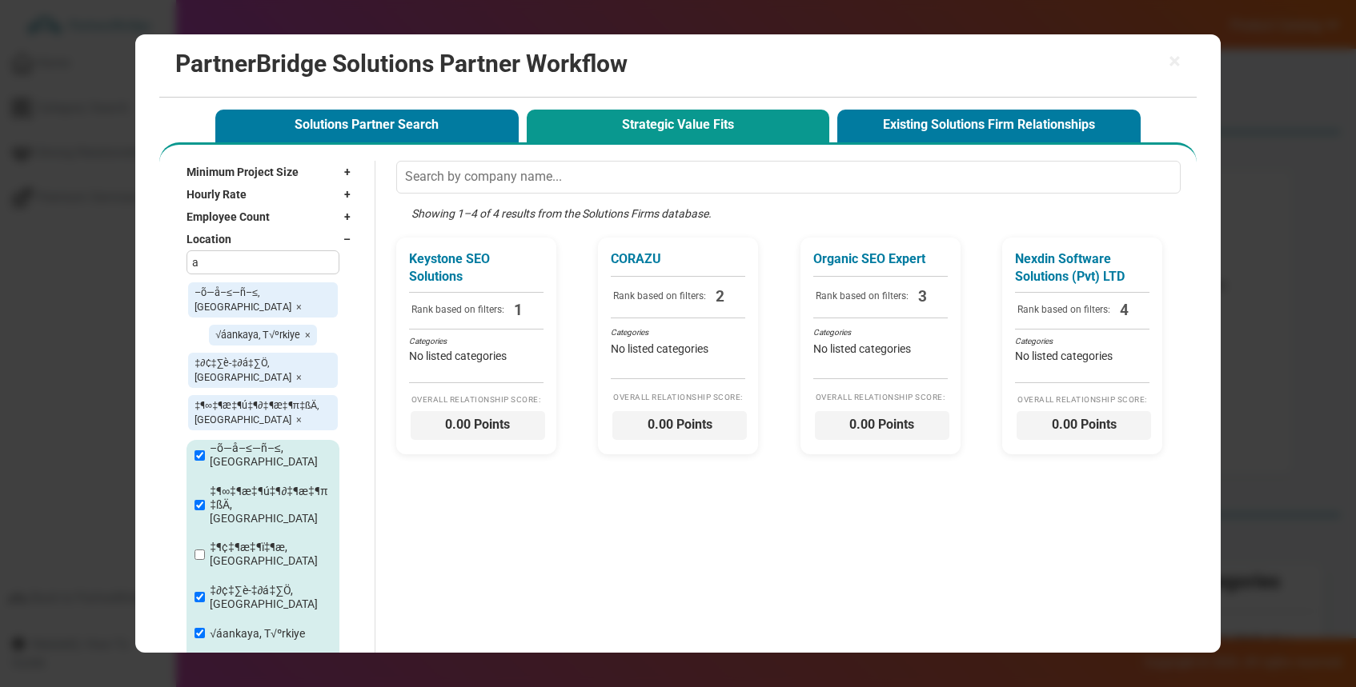
click at [234, 541] on label "‡¶¢‡¶æ‡¶ï‡¶æ, [GEOGRAPHIC_DATA]" at bounding box center [271, 554] width 122 height 27
click at [205, 500] on input "‡¶∞‡¶æ‡¶ú‡¶∂‡¶æ‡¶π‡ßÄ, [GEOGRAPHIC_DATA]" at bounding box center [199, 505] width 10 height 10
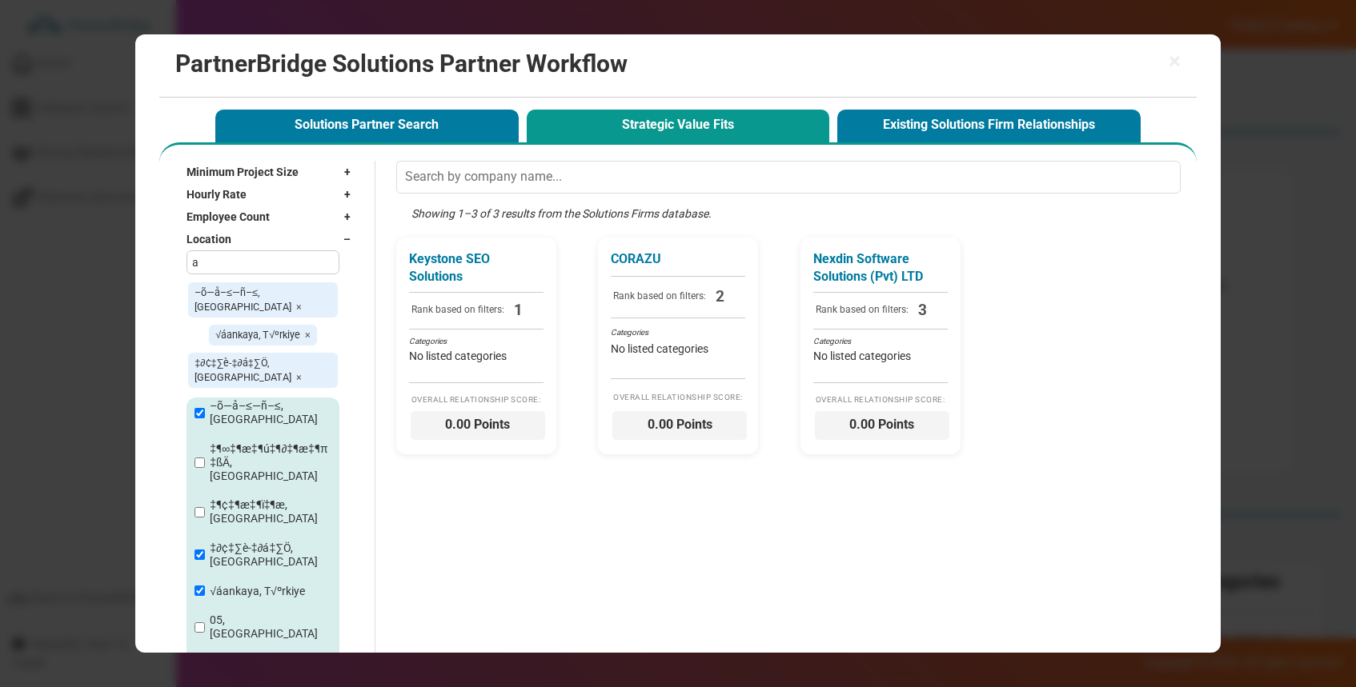
click at [237, 499] on label "‡¶¢‡¶æ‡¶ï‡¶æ, [GEOGRAPHIC_DATA]" at bounding box center [271, 512] width 122 height 27
click at [205, 458] on input "‡¶∞‡¶æ‡¶ú‡¶∂‡¶æ‡¶π‡ßÄ, [GEOGRAPHIC_DATA]" at bounding box center [199, 463] width 10 height 10
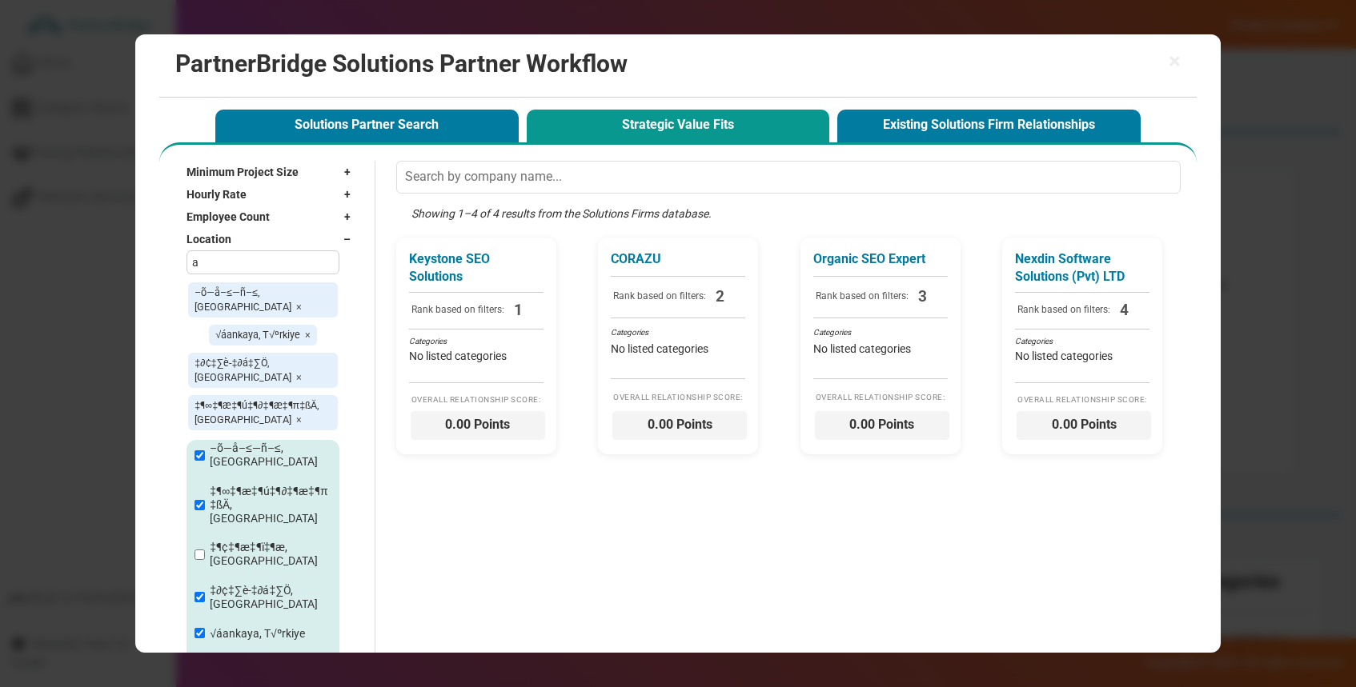
click at [225, 576] on div "‡∂¢‡∑è-‡∂á‡∑Ö, [GEOGRAPHIC_DATA]" at bounding box center [262, 597] width 153 height 43
click at [222, 533] on div "‡¶¢‡¶æ‡¶ï‡¶æ, [GEOGRAPHIC_DATA]" at bounding box center [262, 554] width 153 height 43
click at [230, 485] on label "‡¶∞‡¶æ‡¶ú‡¶∂‡¶æ‡¶π‡ßÄ, [GEOGRAPHIC_DATA]" at bounding box center [271, 505] width 123 height 40
click at [205, 500] on input "‡¶∞‡¶æ‡¶ú‡¶∂‡¶æ‡¶π‡ßÄ, [GEOGRAPHIC_DATA]" at bounding box center [199, 505] width 10 height 10
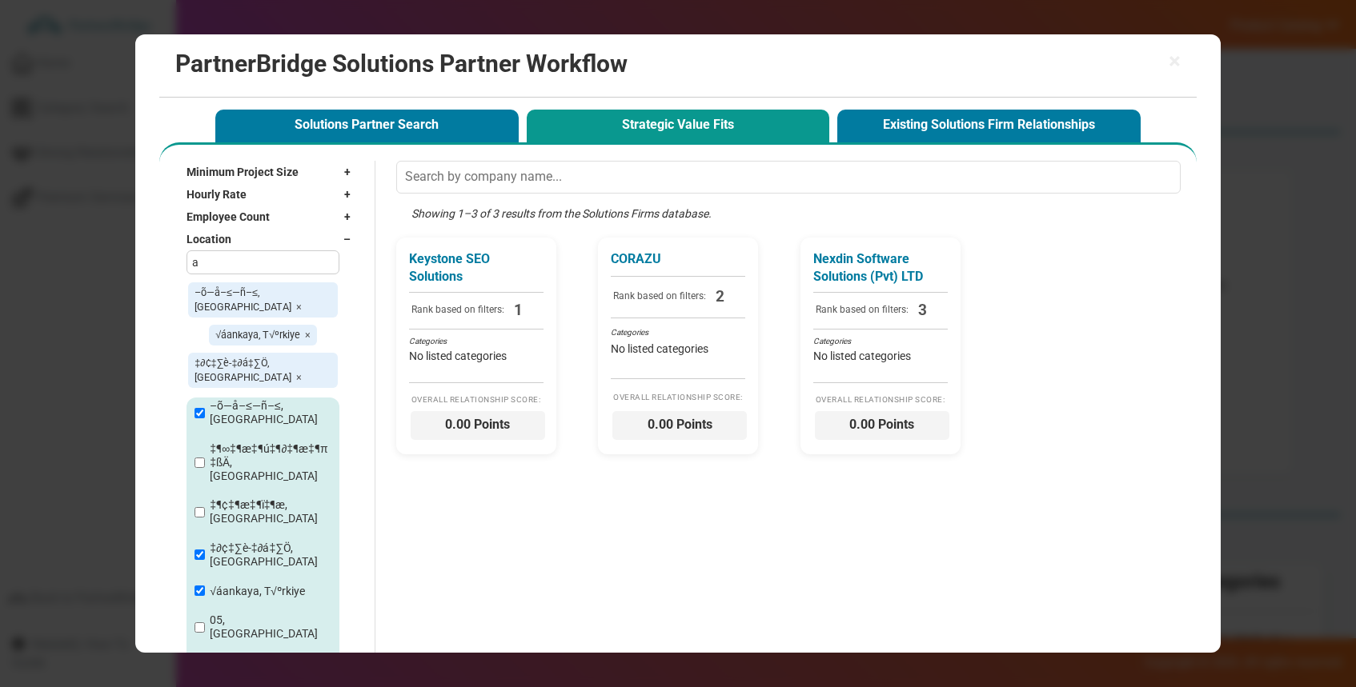
click at [230, 499] on label "‡¶¢‡¶æ‡¶ï‡¶æ, [GEOGRAPHIC_DATA]" at bounding box center [271, 512] width 122 height 27
click at [205, 458] on input "‡¶∞‡¶æ‡¶ú‡¶∂‡¶æ‡¶π‡ßÄ, [GEOGRAPHIC_DATA]" at bounding box center [199, 463] width 10 height 10
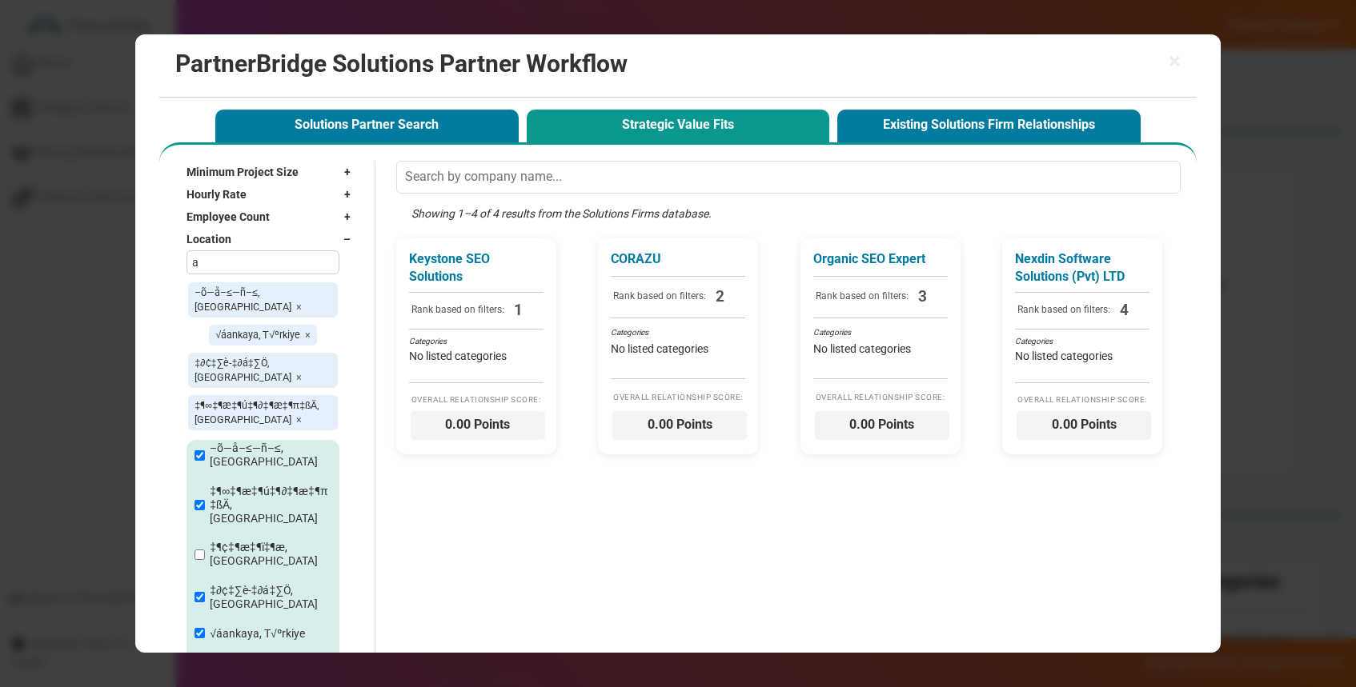
click at [214, 541] on label "‡¶¢‡¶æ‡¶ï‡¶æ, [GEOGRAPHIC_DATA]" at bounding box center [271, 554] width 122 height 27
click at [205, 505] on input "‡¶∞‡¶æ‡¶ú‡¶∂‡¶æ‡¶π‡ßÄ, [GEOGRAPHIC_DATA]" at bounding box center [199, 505] width 10 height 10
checkbox input "false"
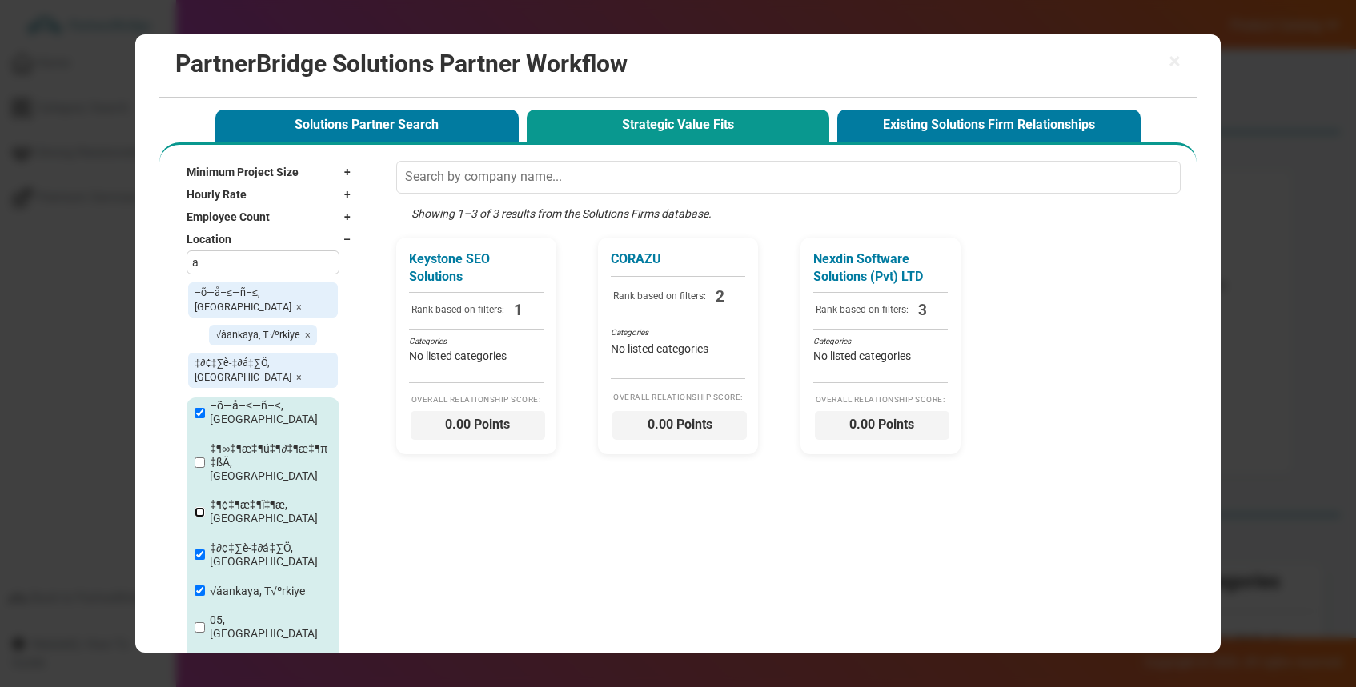
click at [202, 507] on input "‡¶∞‡¶æ‡¶ú‡¶∂‡¶æ‡¶π‡ßÄ, [GEOGRAPHIC_DATA]" at bounding box center [199, 512] width 10 height 10
checkbox input "true"
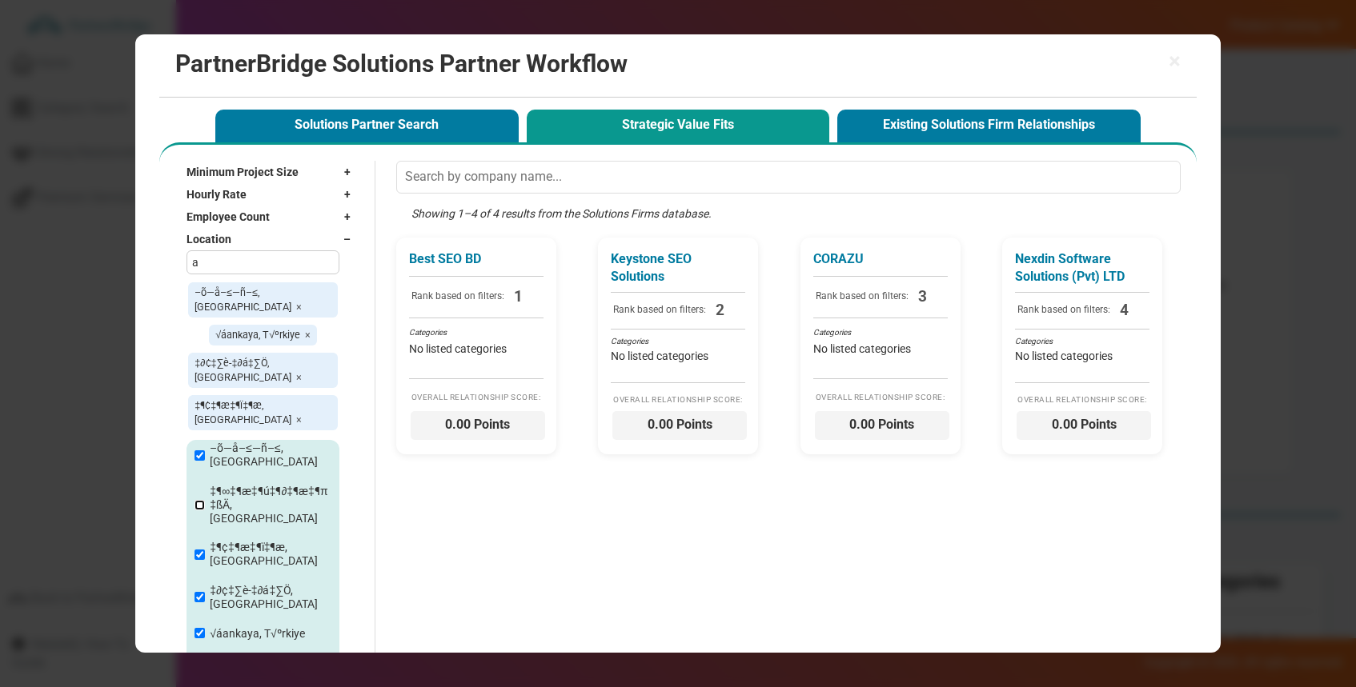
click at [201, 500] on input "‡¶∞‡¶æ‡¶ú‡¶∂‡¶æ‡¶π‡ßÄ, [GEOGRAPHIC_DATA]" at bounding box center [199, 505] width 10 height 10
checkbox input "true"
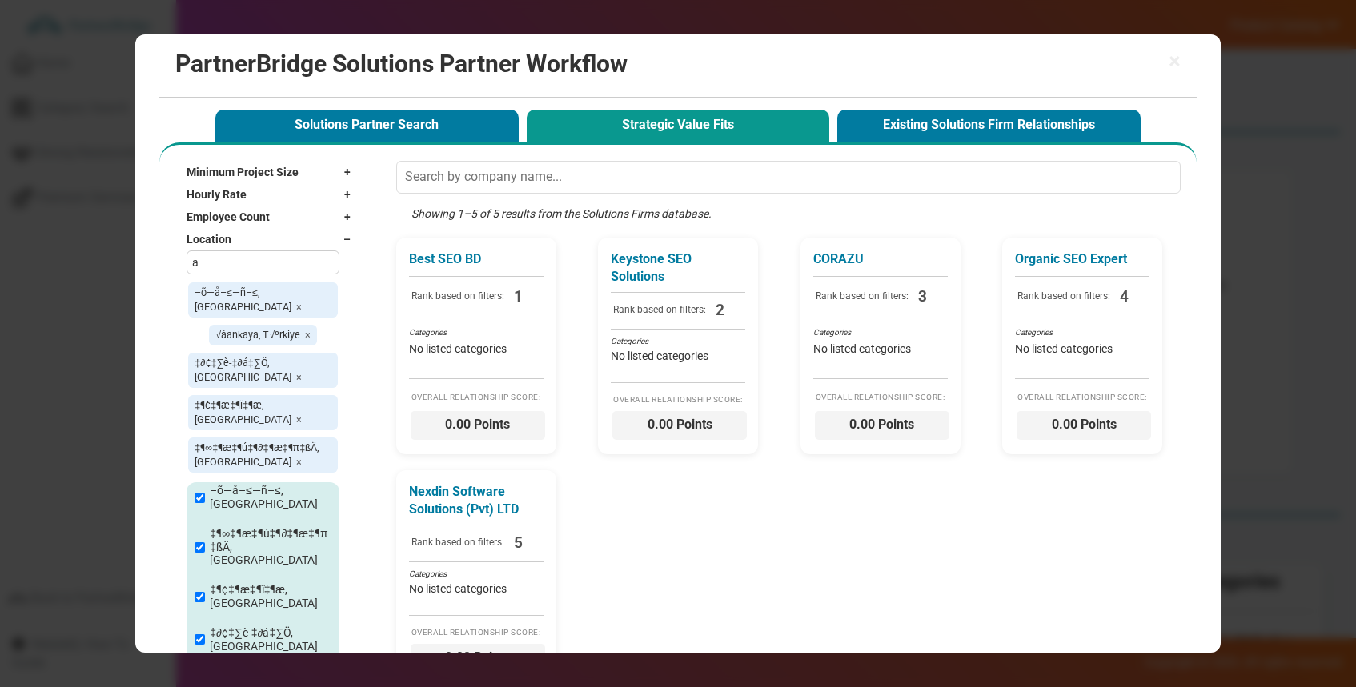
click at [193, 303] on div "–õ—å–≤—ñ–≤, [GEOGRAPHIC_DATA] × √áankaya, T√ºrkiye × ‡∂¢‡∑è-‡∂á‡∑Ö, [GEOGRAPHIC…" at bounding box center [262, 378] width 153 height 194
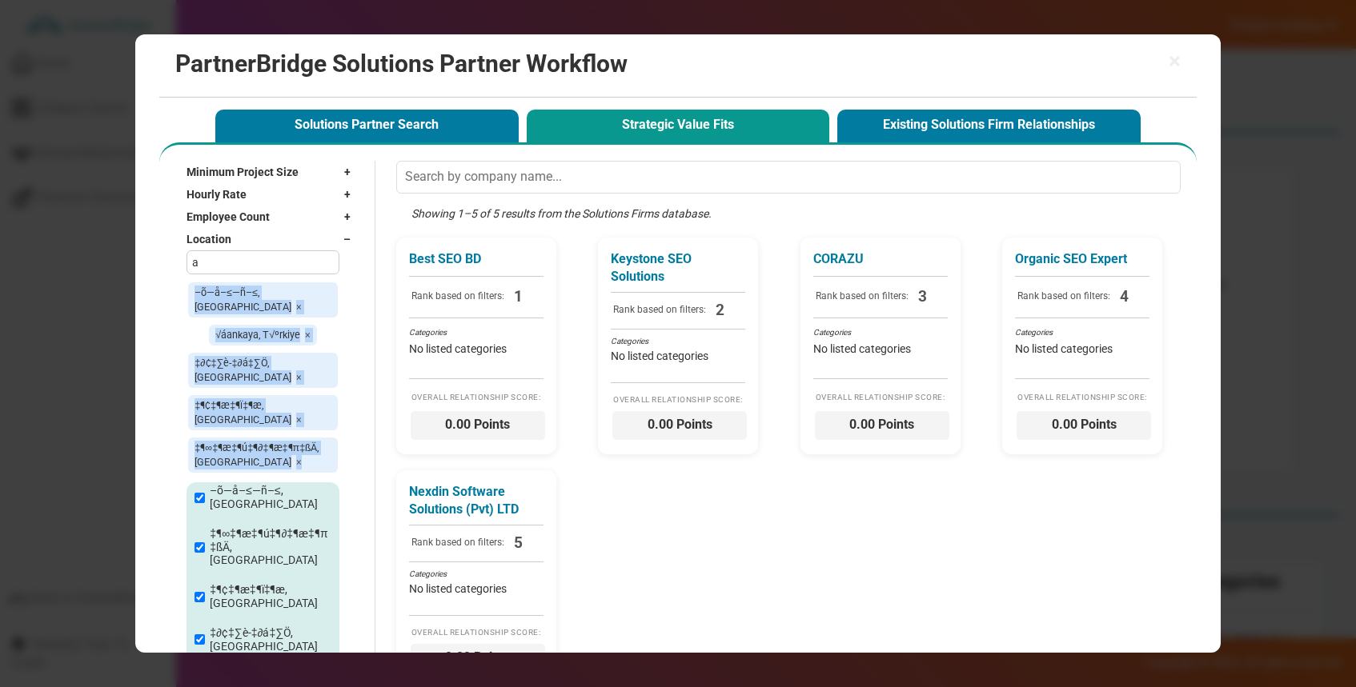
drag, startPoint x: 185, startPoint y: 287, endPoint x: 293, endPoint y: 430, distance: 178.8
click at [293, 430] on div "Minimum Project Size + Undisclosed $1,000+ $5,000+ $10,000+ $25,000+ $50,000+ $…" at bounding box center [262, 493] width 191 height 664
copy div "–õ—å–≤—ñ–≤, [GEOGRAPHIC_DATA] × √áankaya, T√ºrkiye × ‡∂¢‡∑è-‡∂á‡∑Ö, [GEOGRAPHIC…"
click at [343, 238] on div "Location –" at bounding box center [272, 239] width 172 height 22
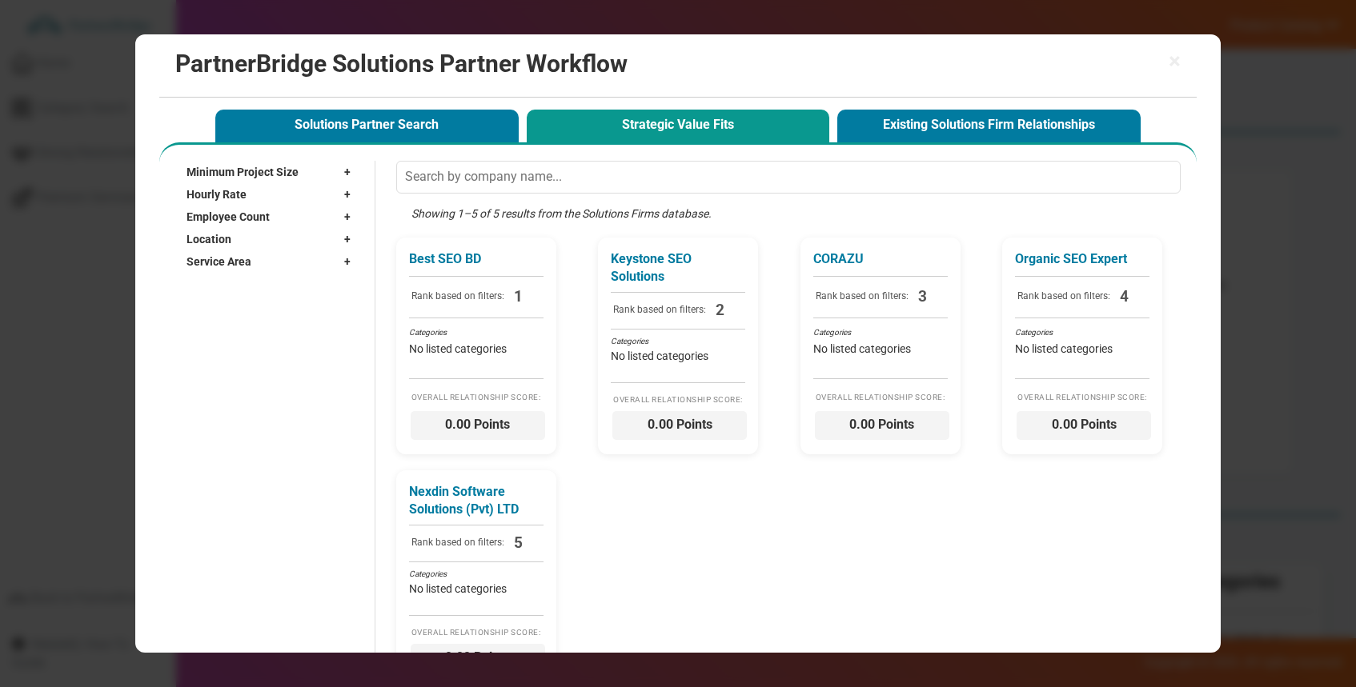
click at [343, 238] on div "Location +" at bounding box center [272, 239] width 172 height 22
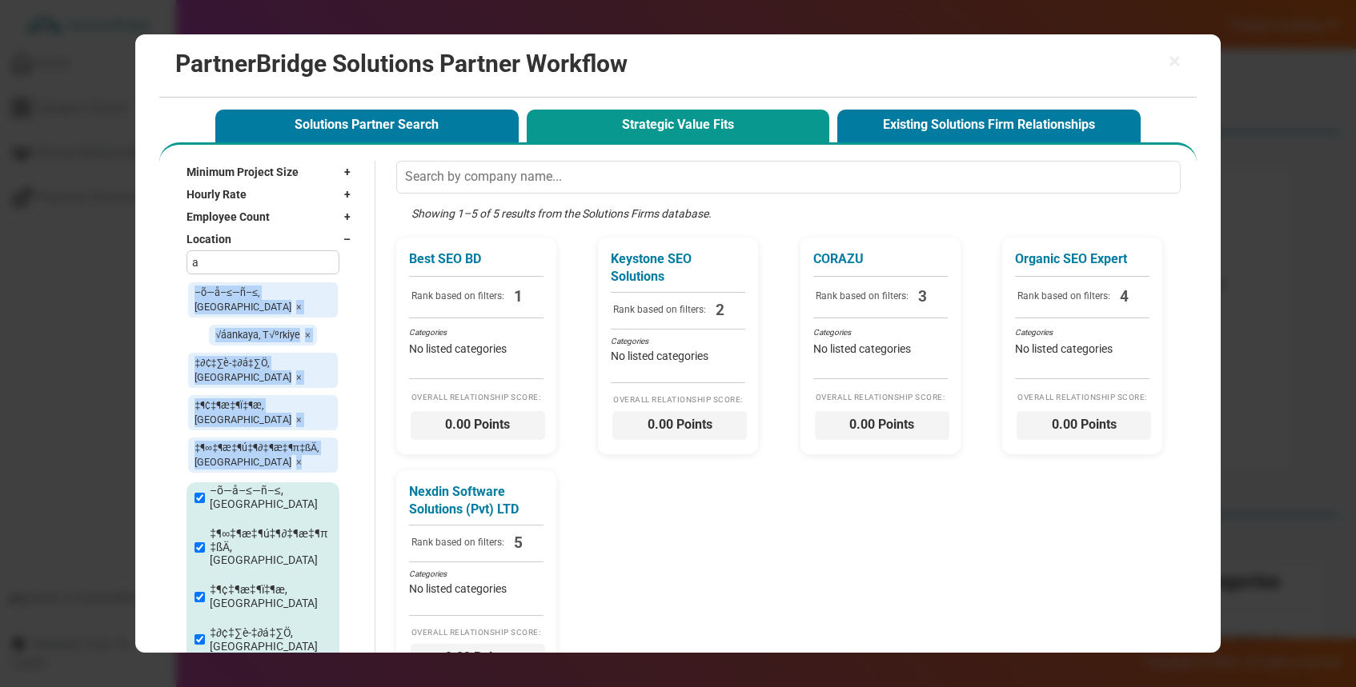
click at [289, 259] on input "a" at bounding box center [262, 262] width 153 height 24
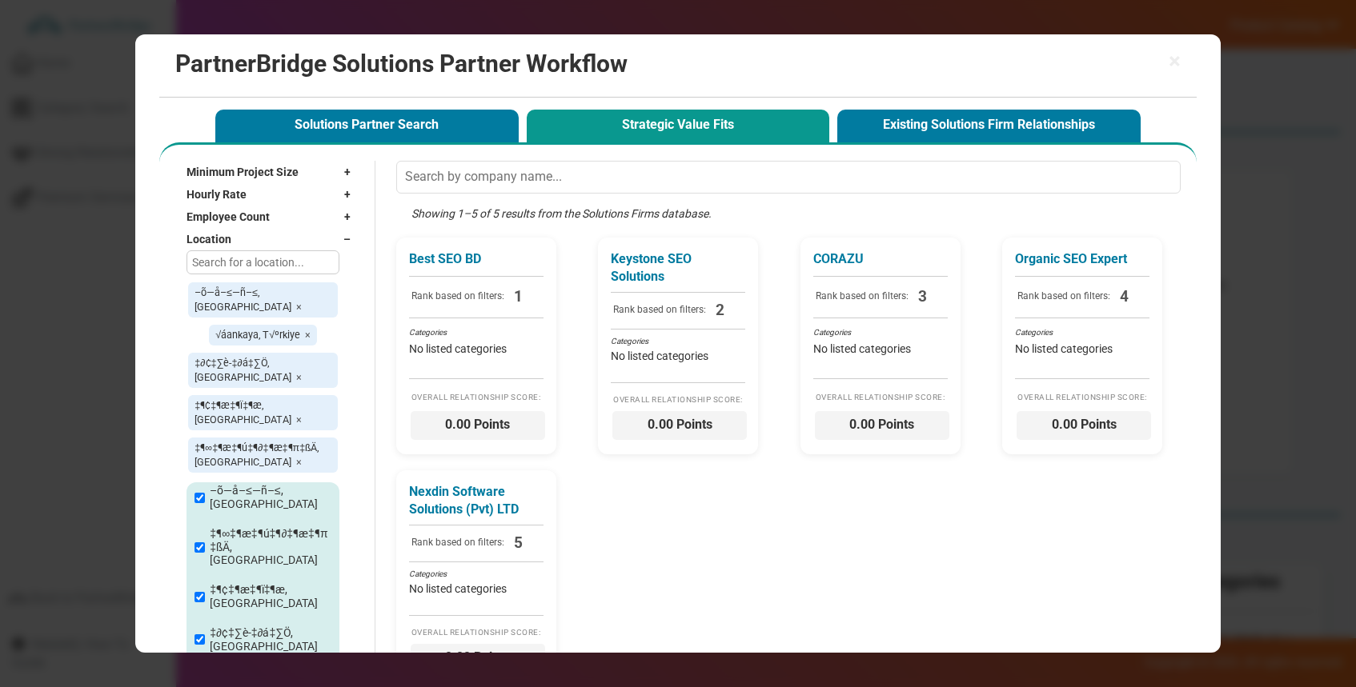
scroll to position [0, 0]
